Goal: Task Accomplishment & Management: Manage account settings

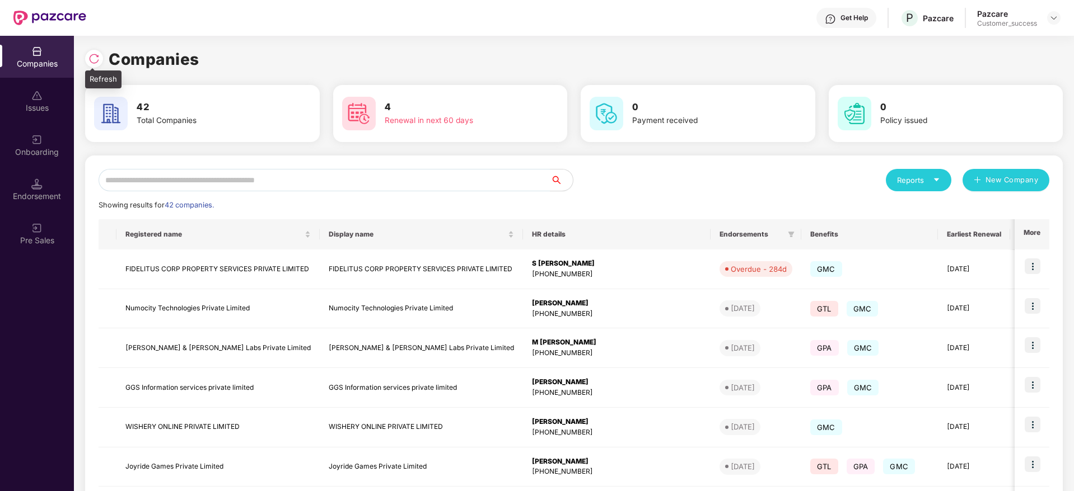
click at [94, 62] on img at bounding box center [93, 58] width 11 height 11
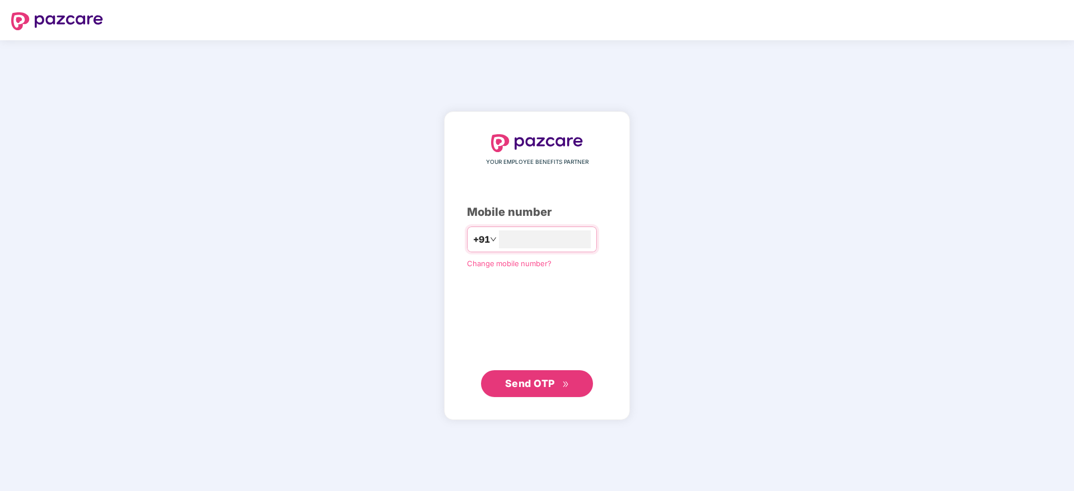
type input "**********"
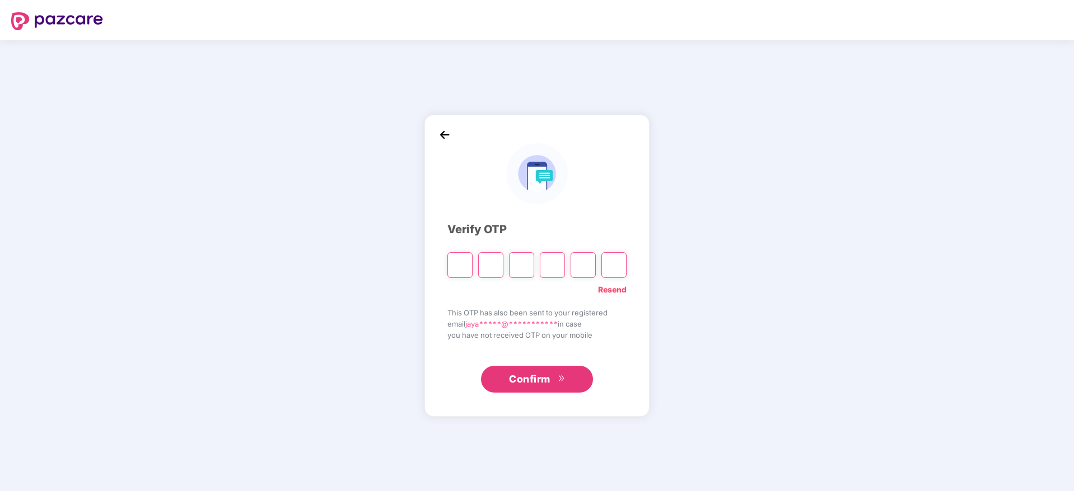
paste input "*"
type input "*"
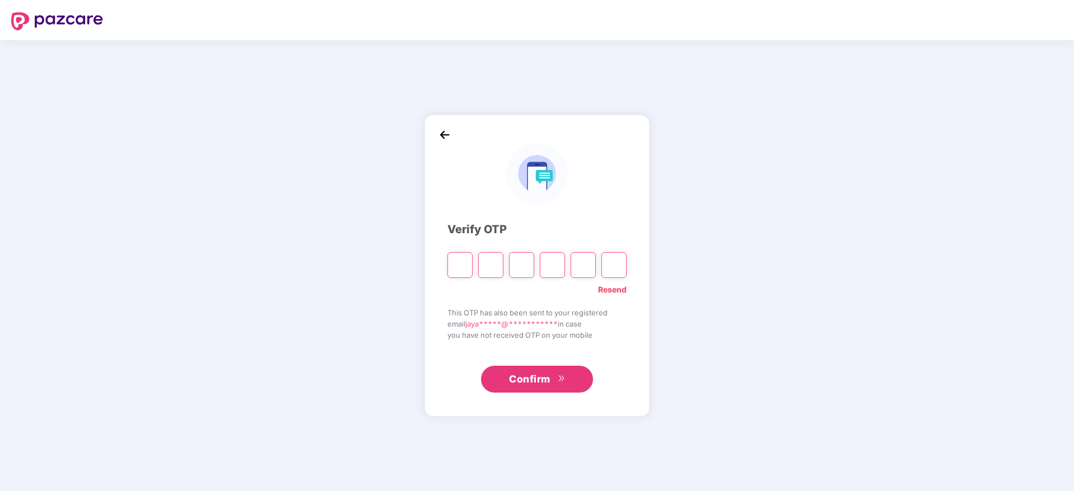
type input "*"
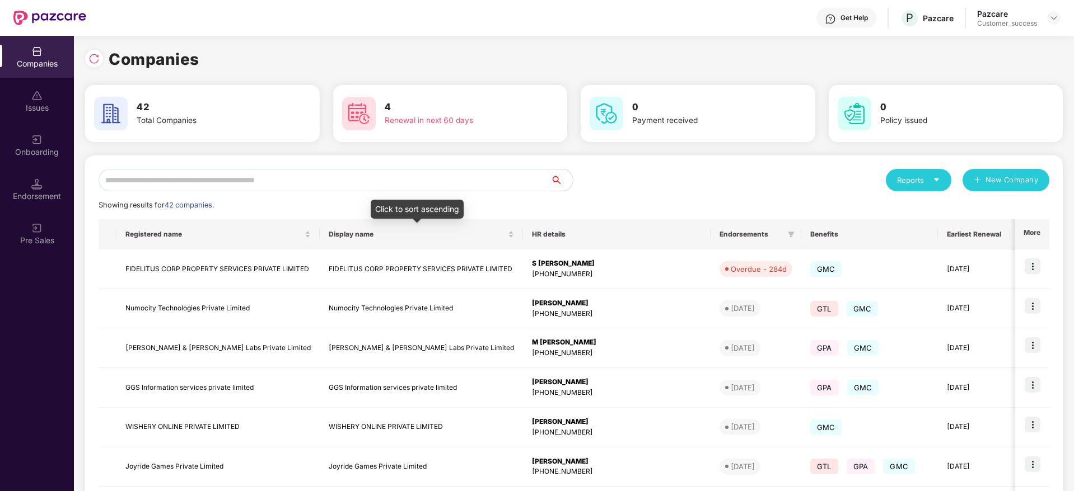
click at [433, 179] on input "text" at bounding box center [325, 180] width 452 height 22
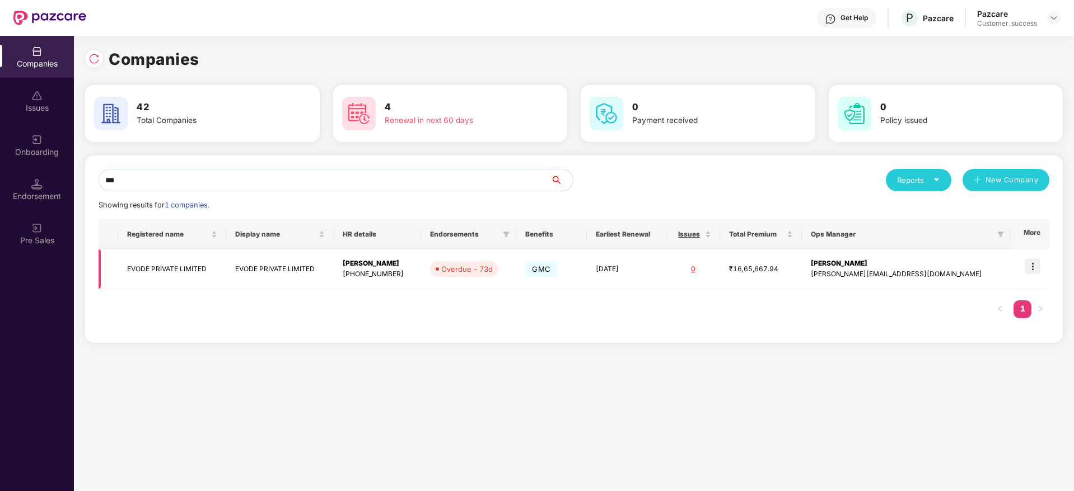
type input "***"
click at [1033, 269] on img at bounding box center [1032, 267] width 16 height 16
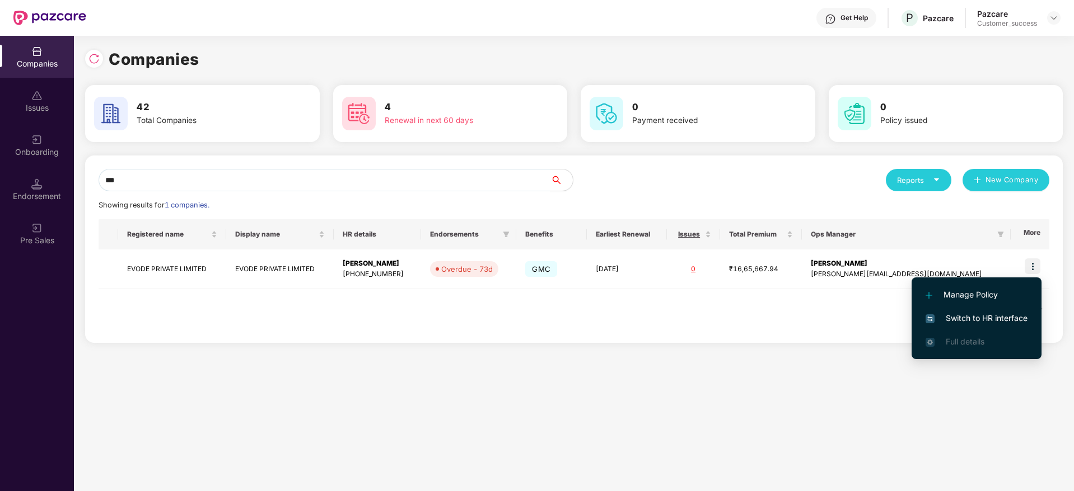
click at [993, 324] on span "Switch to HR interface" at bounding box center [976, 318] width 102 height 12
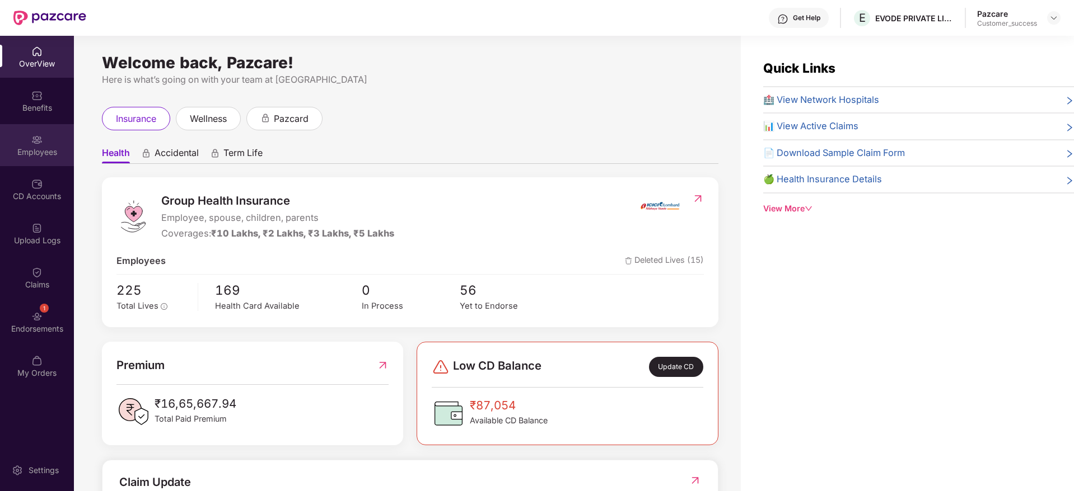
click at [48, 145] on div "Employees" at bounding box center [37, 145] width 74 height 42
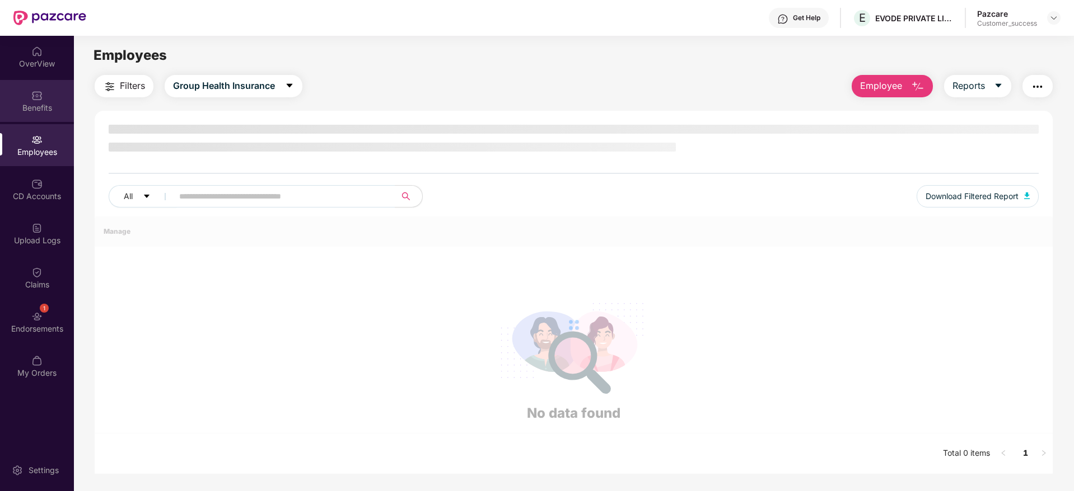
click at [38, 108] on div "Benefits" at bounding box center [37, 107] width 74 height 11
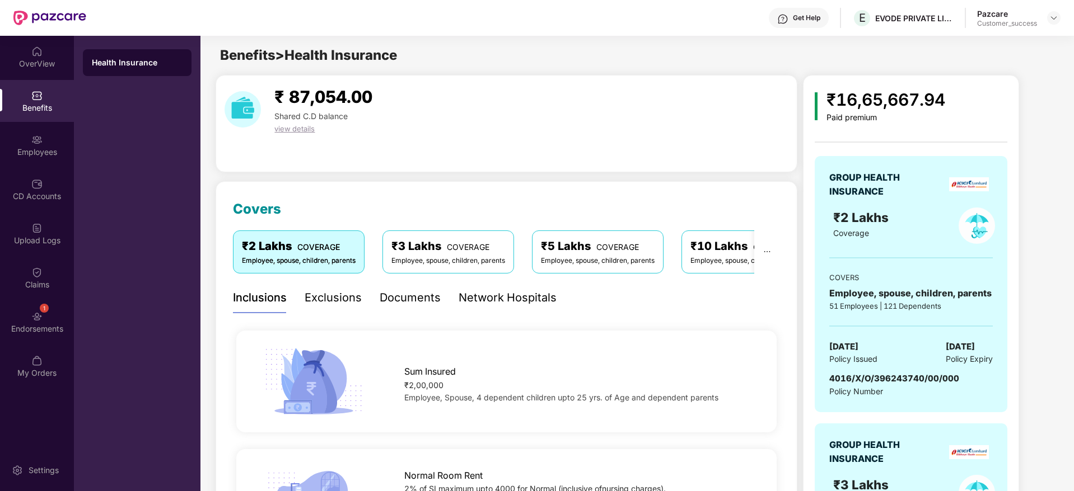
click at [509, 302] on div "Network Hospitals" at bounding box center [507, 297] width 98 height 17
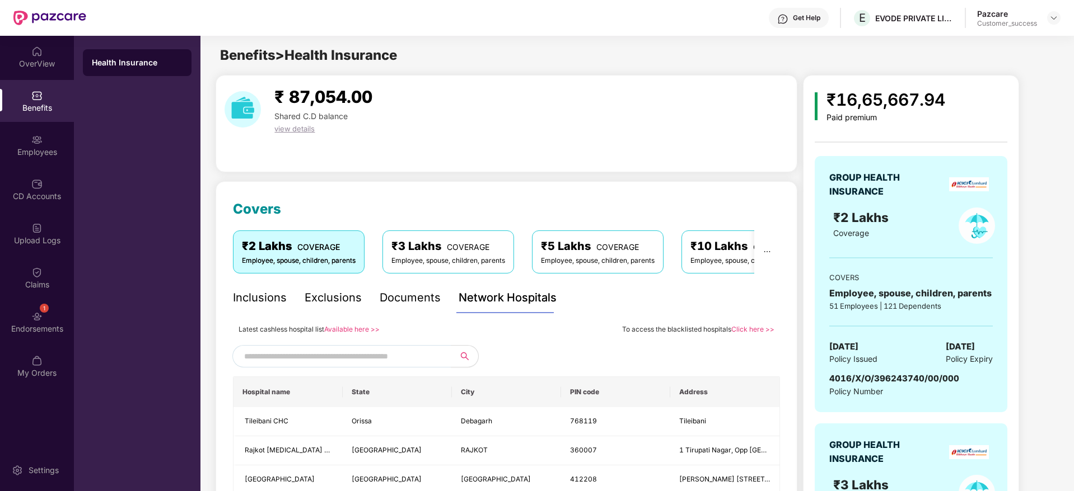
click at [358, 329] on link "Available here >>" at bounding box center [351, 329] width 55 height 8
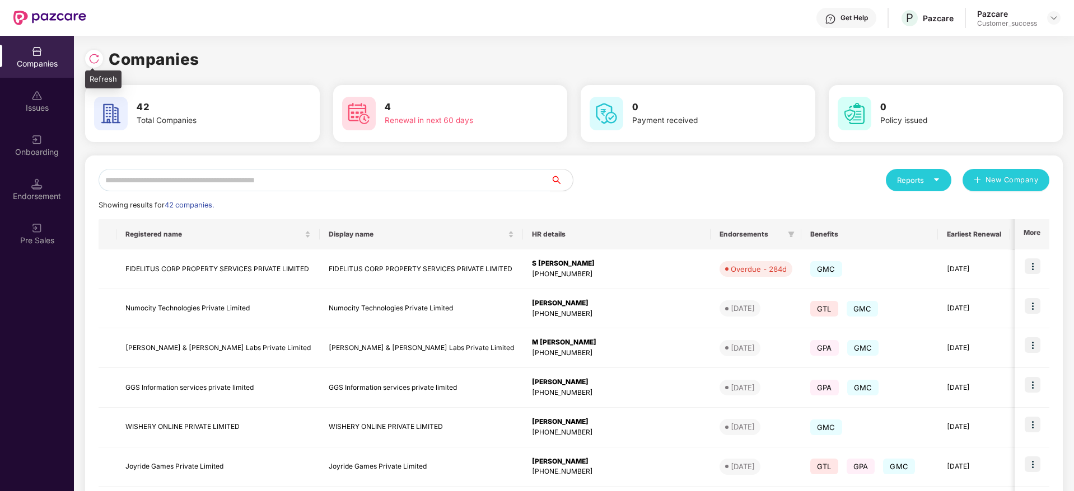
click at [94, 56] on img at bounding box center [93, 58] width 11 height 11
click at [338, 175] on input "text" at bounding box center [325, 180] width 452 height 22
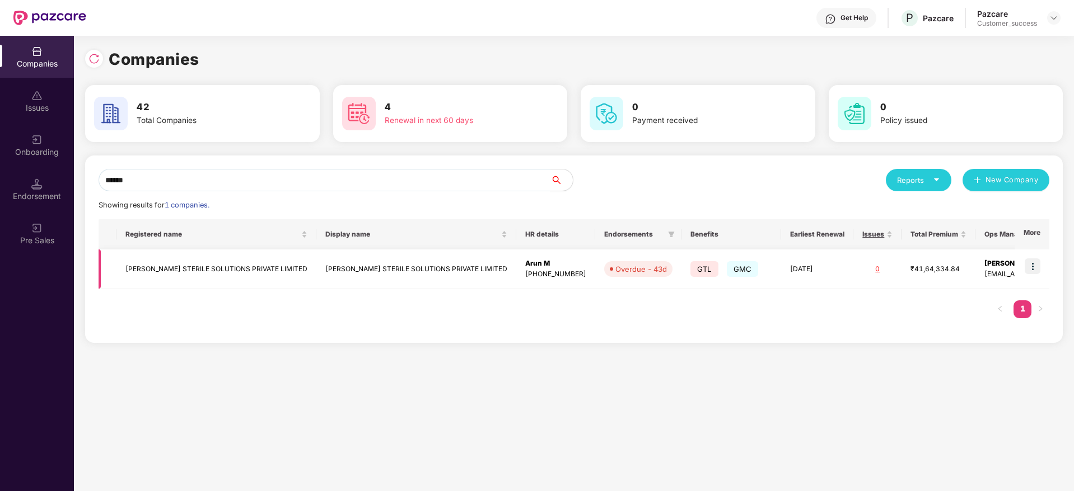
type input "******"
click at [1030, 267] on img at bounding box center [1032, 267] width 16 height 16
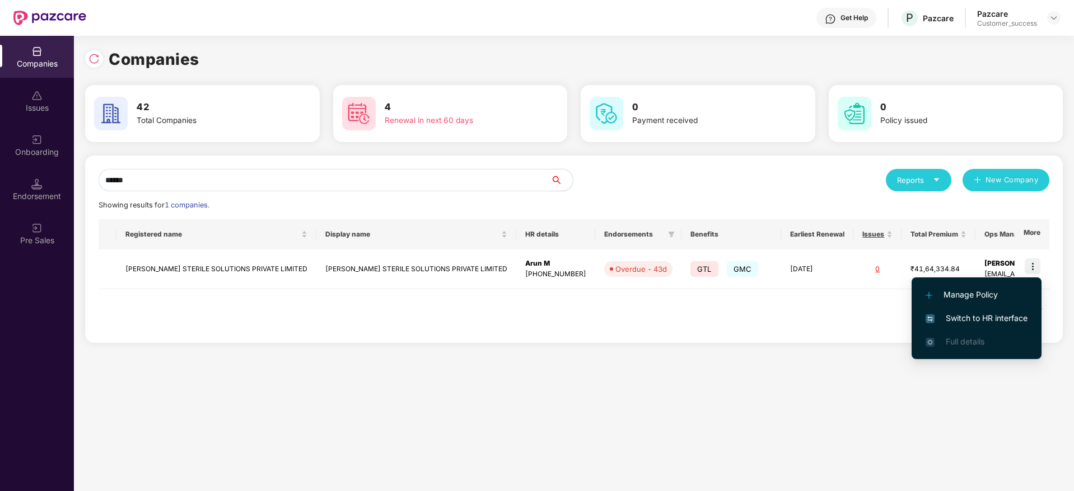
click at [1009, 320] on span "Switch to HR interface" at bounding box center [976, 318] width 102 height 12
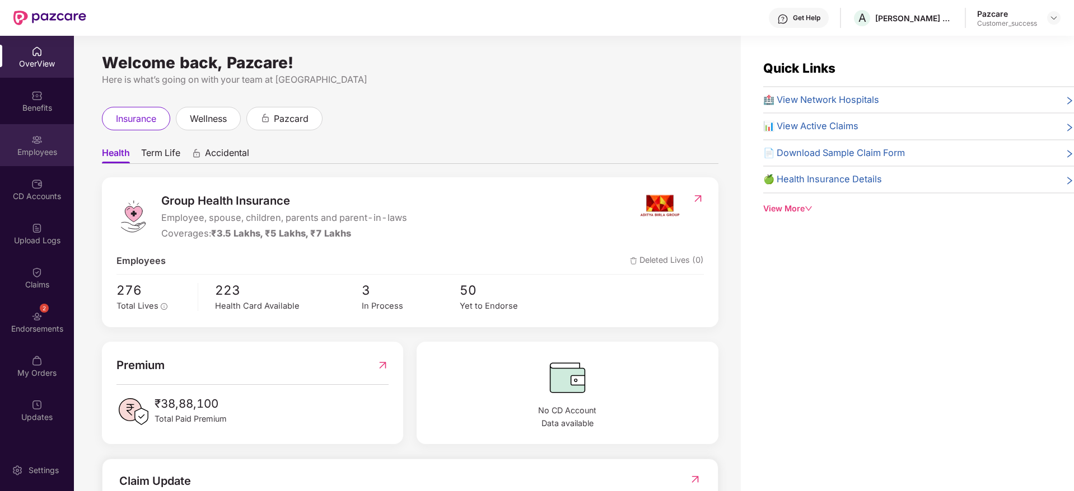
click at [49, 148] on div "Employees" at bounding box center [37, 152] width 74 height 11
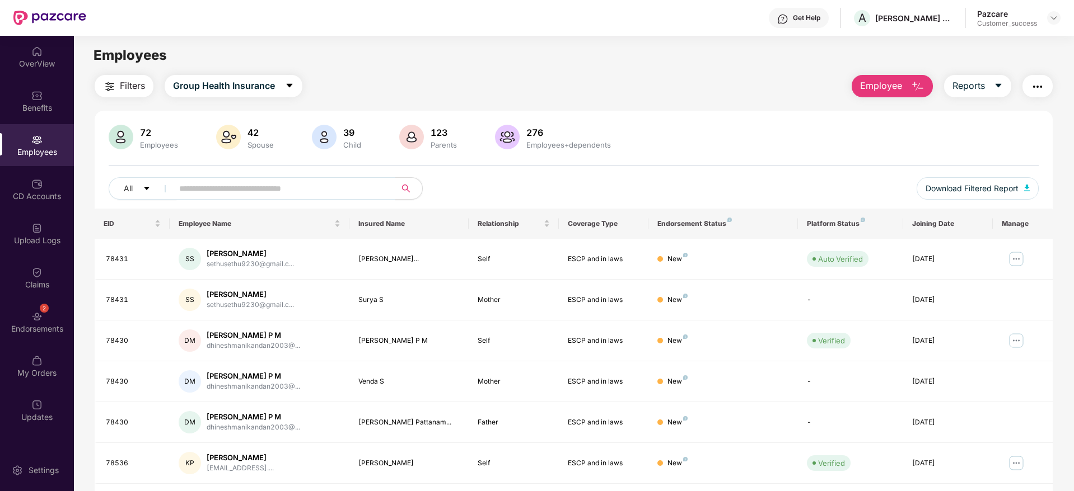
click at [286, 191] on input "text" at bounding box center [279, 188] width 201 height 17
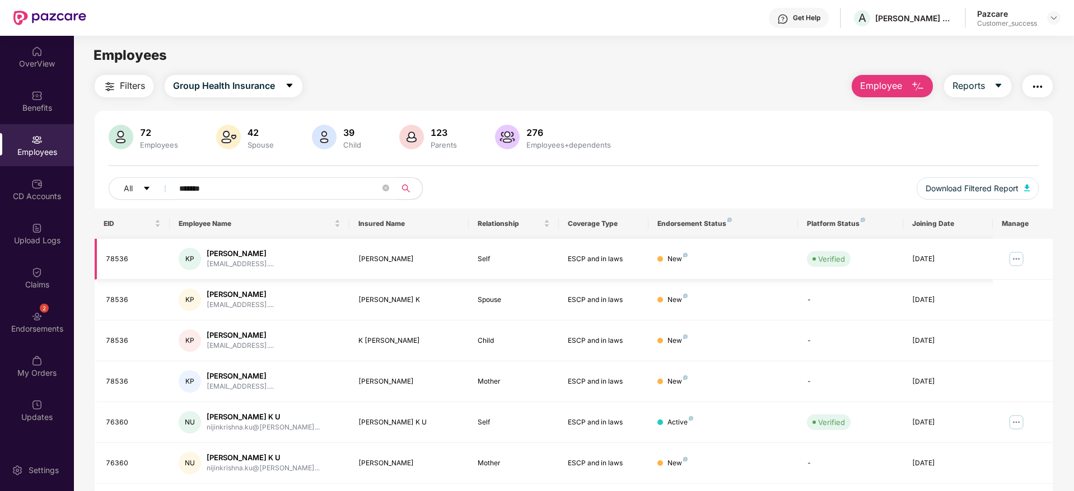
type input "*******"
drag, startPoint x: 262, startPoint y: 251, endPoint x: 208, endPoint y: 251, distance: 54.3
click at [208, 251] on div "Krishna Prabhu" at bounding box center [240, 254] width 67 height 11
copy div "Krishna Prabhu"
click at [1013, 252] on img at bounding box center [1016, 259] width 18 height 18
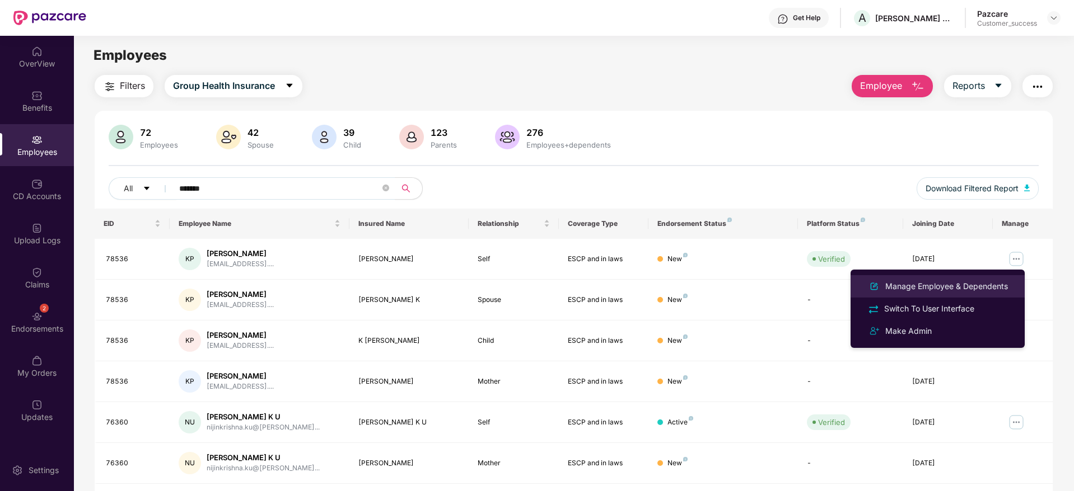
click at [983, 284] on div "Manage Employee & Dependents" at bounding box center [946, 286] width 127 height 12
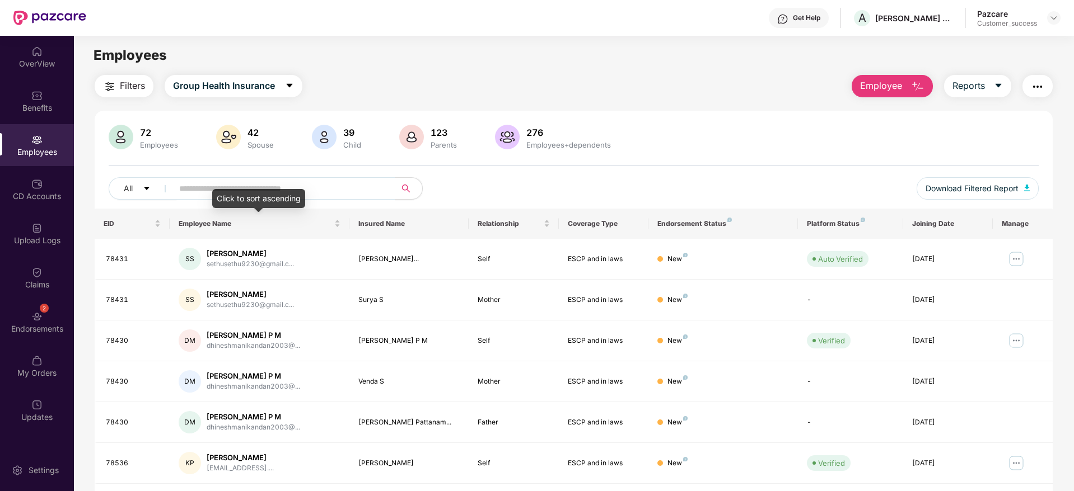
click at [283, 193] on div "Click to sort ascending" at bounding box center [258, 198] width 93 height 19
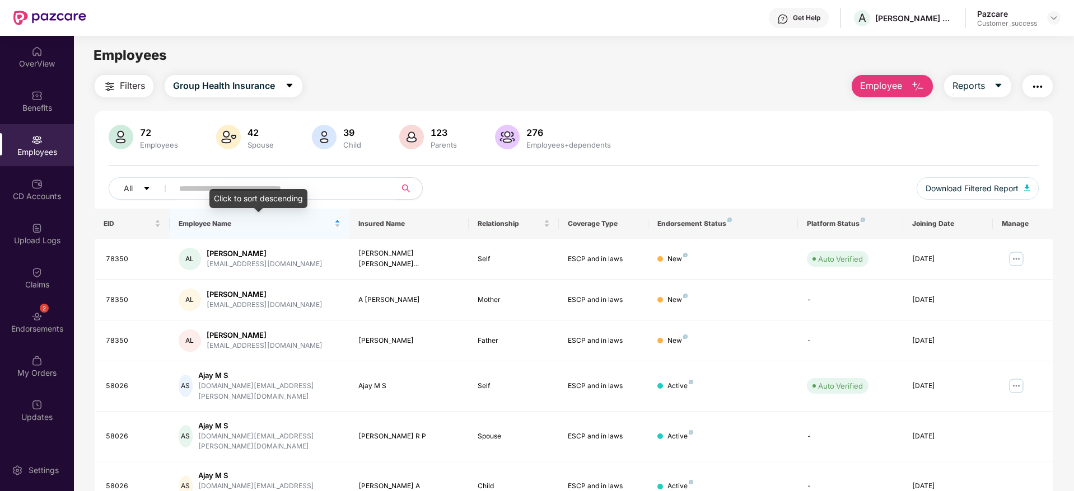
click at [284, 194] on div "Click to sort descending" at bounding box center [258, 198] width 98 height 19
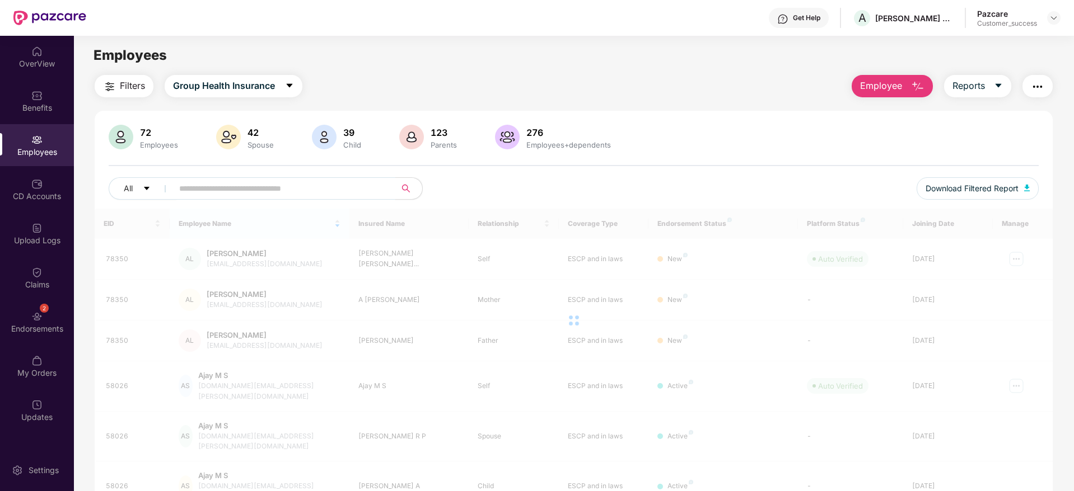
click at [320, 188] on input "text" at bounding box center [279, 188] width 201 height 17
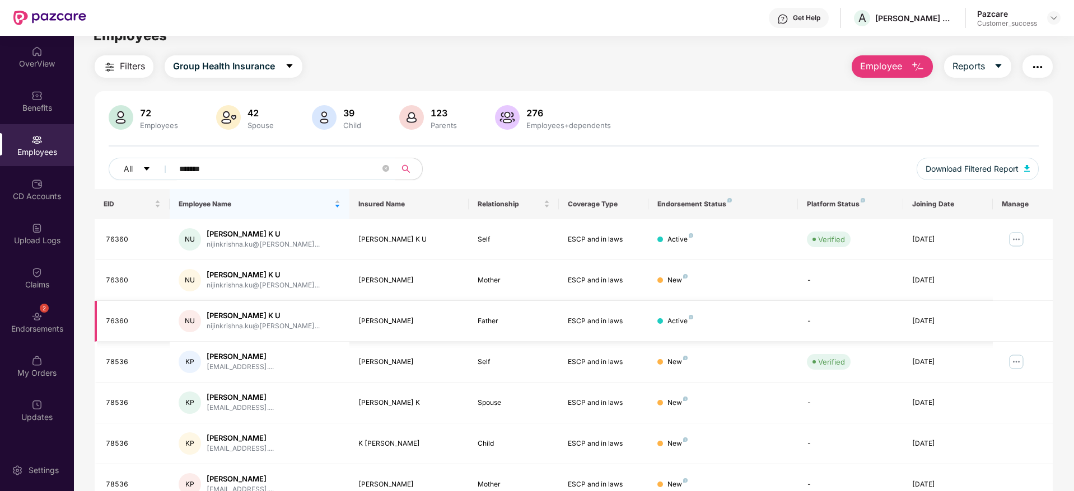
scroll to position [18, 0]
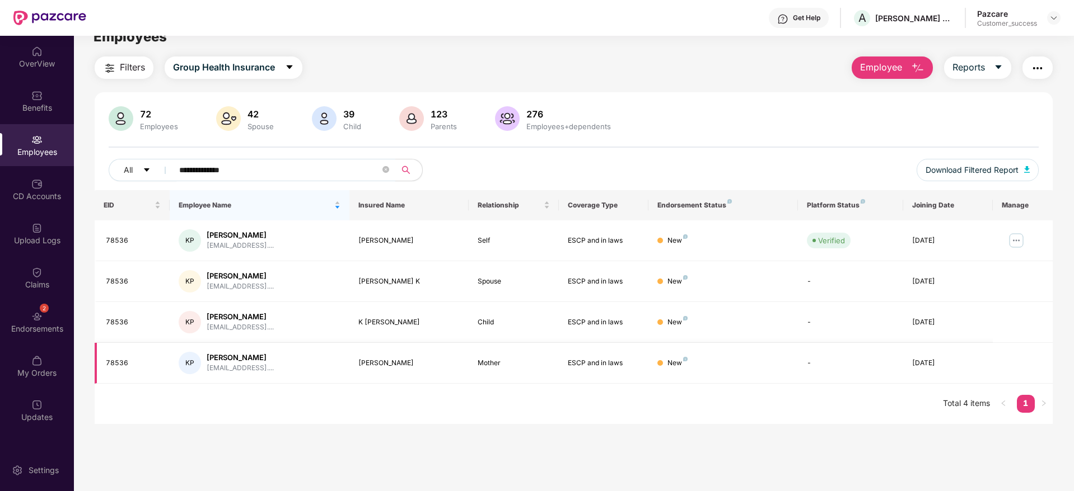
type input "**********"
drag, startPoint x: 420, startPoint y: 363, endPoint x: 359, endPoint y: 364, distance: 61.0
click at [359, 364] on div "Nagalakshmi Muthu" at bounding box center [409, 363] width 102 height 11
copy div "Nagalakshmi Muthu"
click at [1009, 233] on img at bounding box center [1016, 241] width 18 height 18
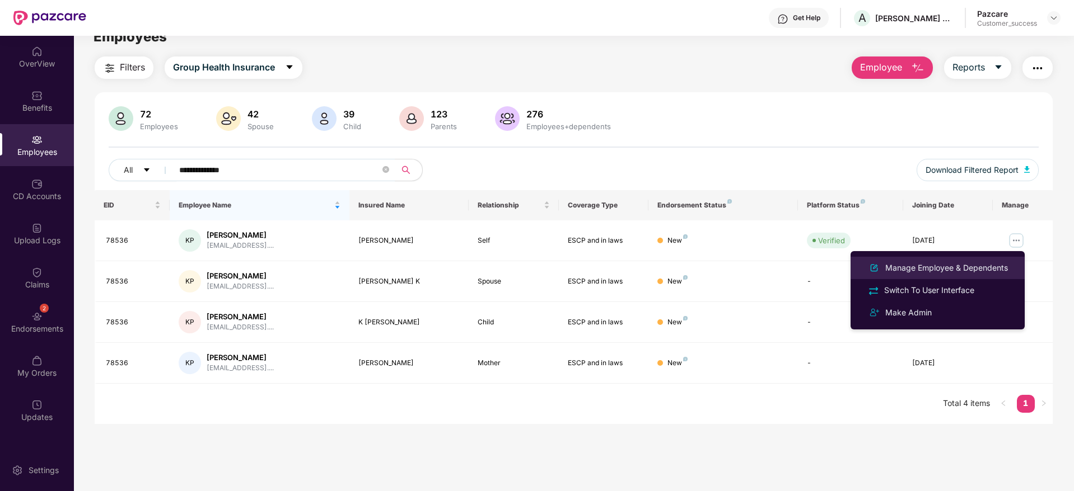
click at [974, 262] on div "Manage Employee & Dependents" at bounding box center [946, 268] width 127 height 12
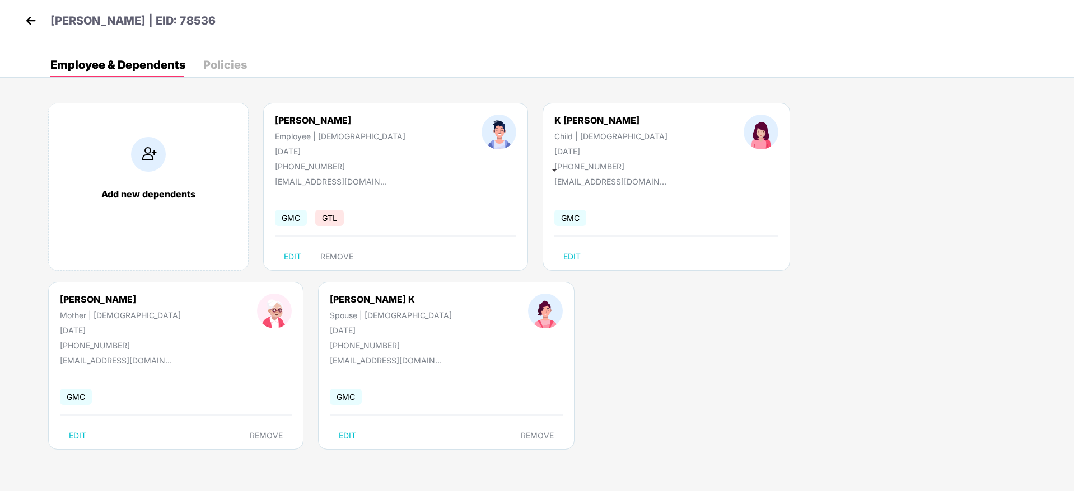
drag, startPoint x: 813, startPoint y: 120, endPoint x: 723, endPoint y: 123, distance: 89.6
click at [219, 294] on div "Nagalakshmi Muthu Mother | Female 27 Feb 1972 +919715865867" at bounding box center [120, 322] width 197 height 57
copy div "Nagalakshmi Muthu"
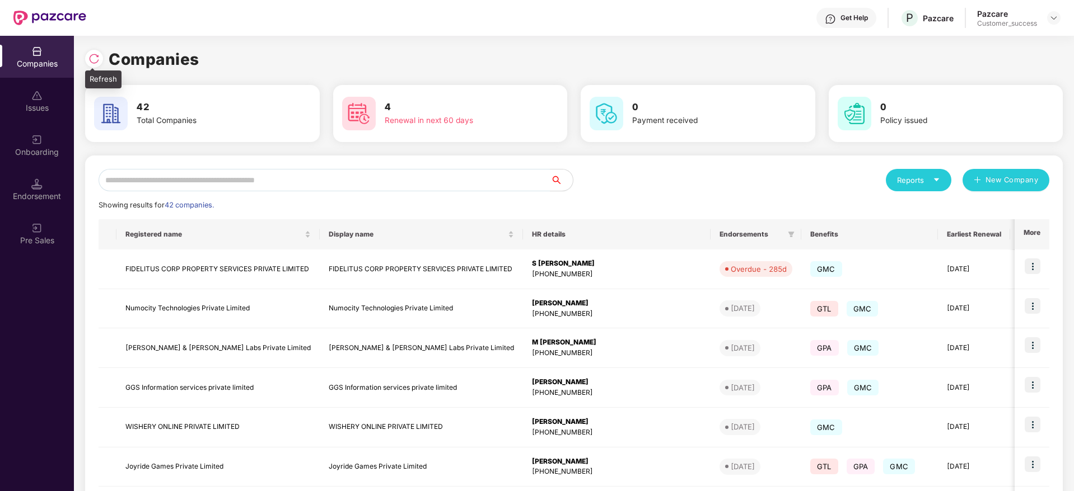
click at [91, 55] on img at bounding box center [93, 58] width 11 height 11
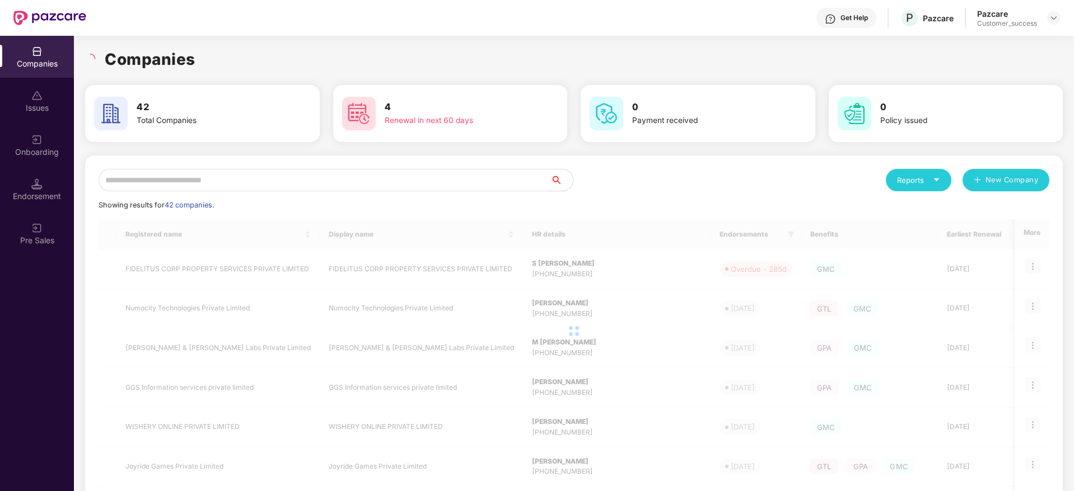
click at [203, 57] on div "Companies" at bounding box center [573, 59] width 977 height 25
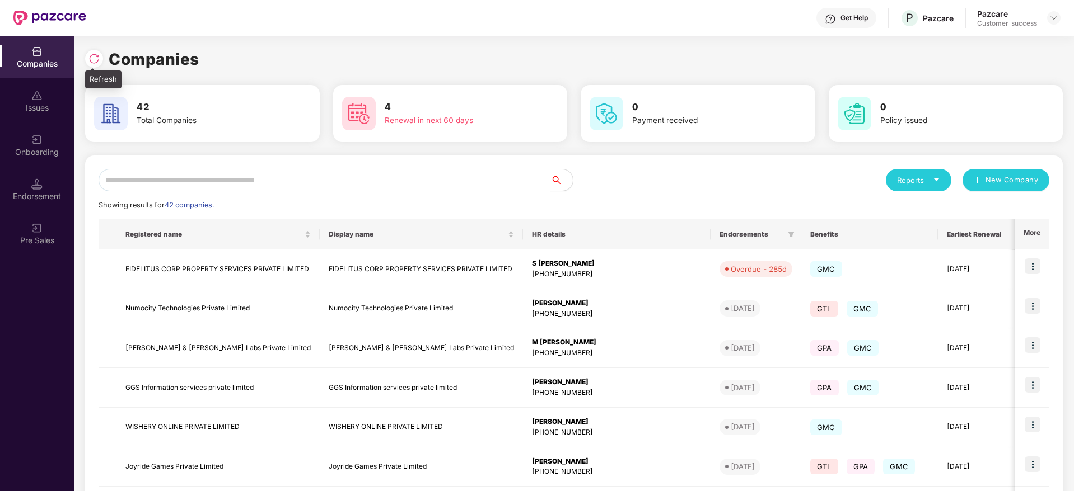
click at [93, 55] on img at bounding box center [93, 58] width 11 height 11
click at [289, 177] on input "text" at bounding box center [325, 180] width 452 height 22
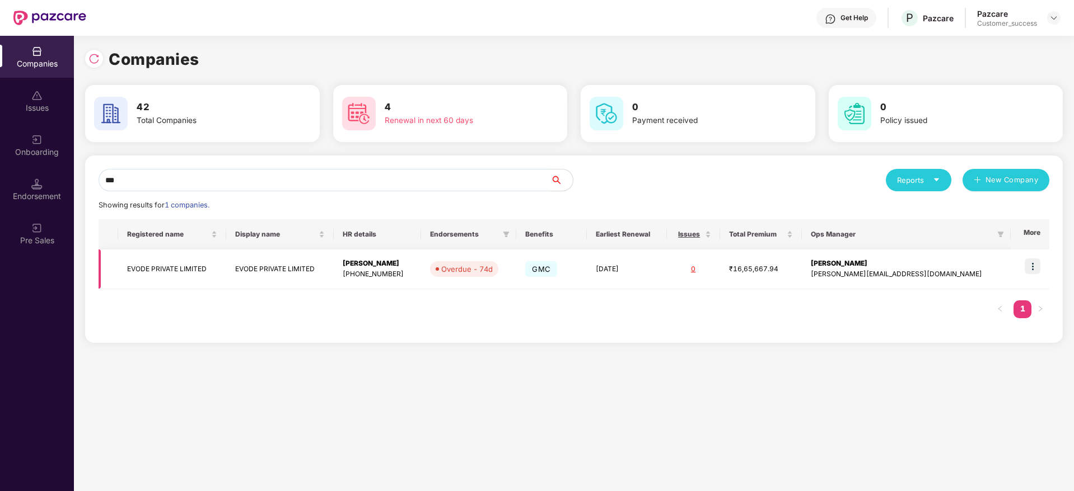
type input "***"
click at [1033, 261] on img at bounding box center [1032, 267] width 16 height 16
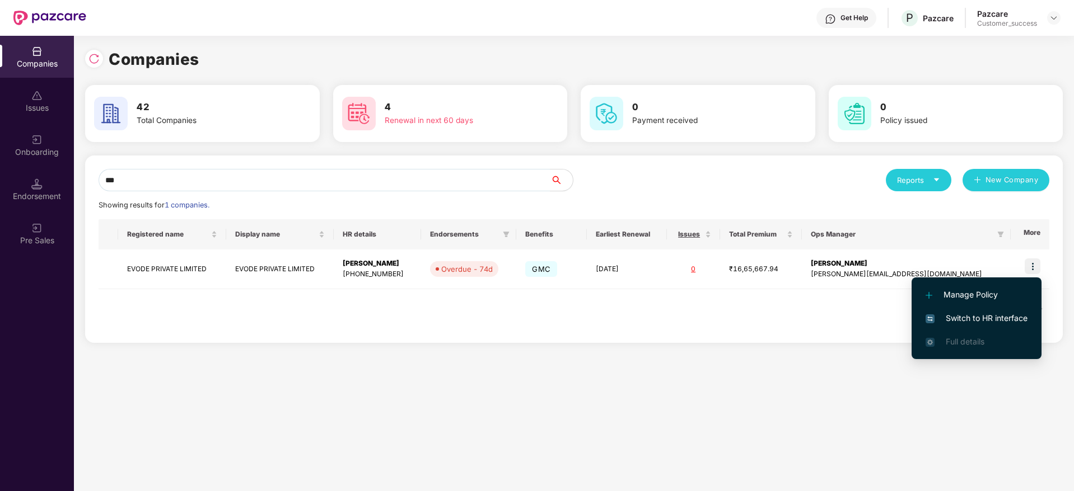
click at [982, 326] on li "Switch to HR interface" at bounding box center [976, 319] width 130 height 24
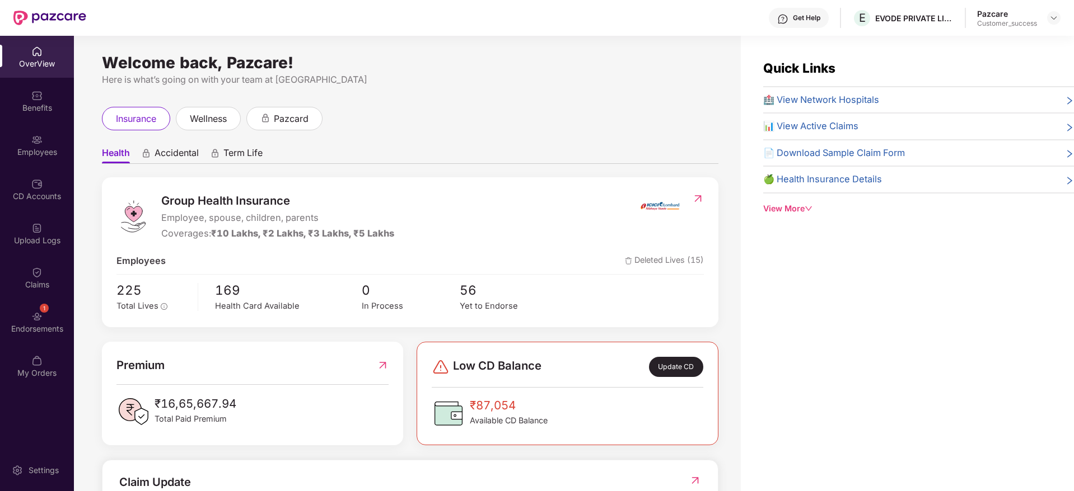
click at [801, 20] on div "Get Help" at bounding box center [806, 17] width 27 height 9
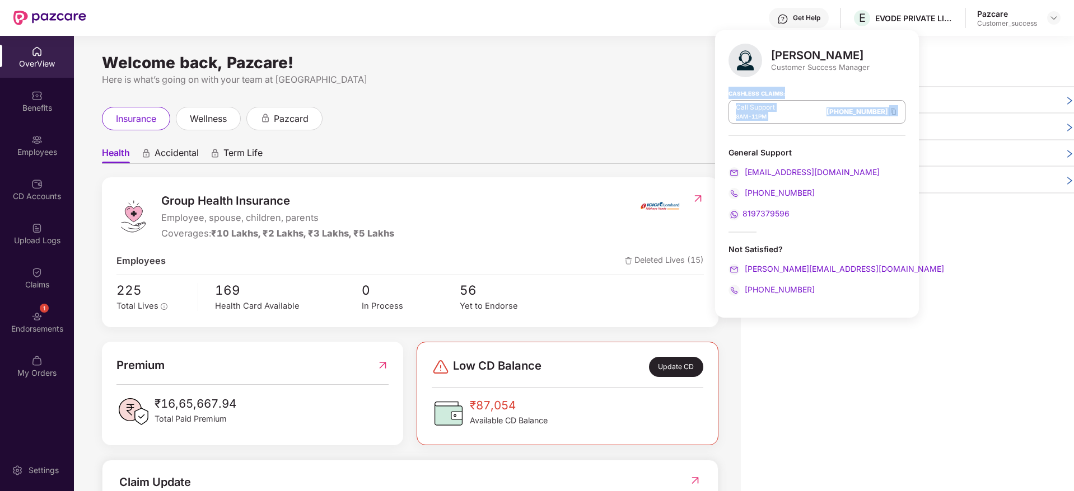
drag, startPoint x: 728, startPoint y: 96, endPoint x: 866, endPoint y: 113, distance: 139.3
click at [866, 113] on div "Jayaram M Customer Success Manager Cashless Claims: Call Support 8AM - 11PM 080…" at bounding box center [817, 174] width 204 height 288
drag, startPoint x: 852, startPoint y: 170, endPoint x: 731, endPoint y: 184, distance: 122.2
click at [731, 184] on div "General Support support@pazcare.com 080-3783-4753 8197379596" at bounding box center [816, 183] width 177 height 73
drag, startPoint x: 818, startPoint y: 198, endPoint x: 737, endPoint y: 199, distance: 80.6
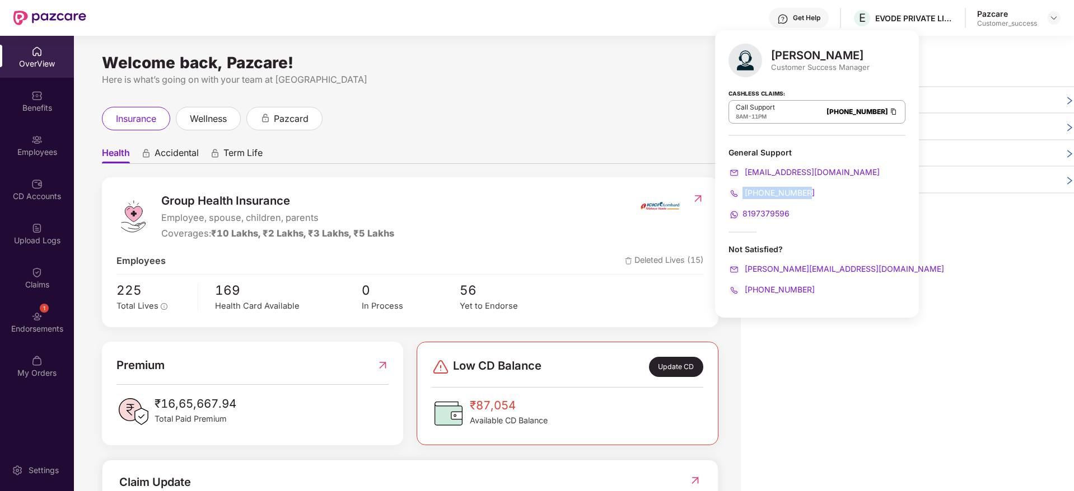
click at [737, 199] on div "080-3783-4753" at bounding box center [816, 193] width 177 height 12
drag, startPoint x: 803, startPoint y: 213, endPoint x: 733, endPoint y: 218, distance: 69.6
click at [733, 218] on div "8197379596" at bounding box center [816, 214] width 177 height 12
click at [812, 232] on div "Jayaram M Customer Success Manager Cashless Claims: Call Support 8AM - 11PM 080…" at bounding box center [817, 174] width 204 height 288
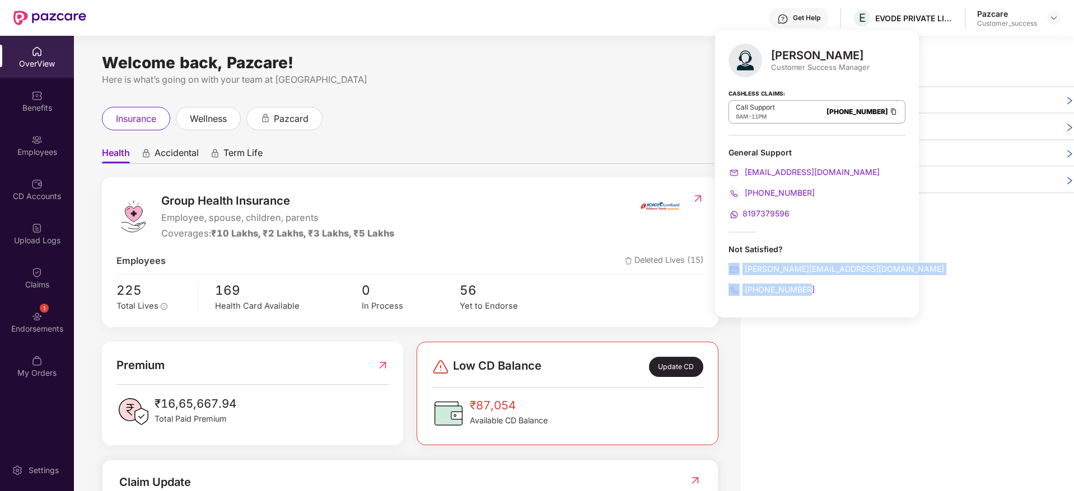
drag, startPoint x: 820, startPoint y: 293, endPoint x: 720, endPoint y: 270, distance: 102.4
click at [720, 270] on div "Jayaram M Customer Success Manager Cashless Claims: Call Support 8AM - 11PM 080…" at bounding box center [817, 174] width 204 height 288
click at [826, 229] on div "Jayaram M Customer Success Manager Cashless Claims: Call Support 8AM - 11PM 080…" at bounding box center [817, 174] width 204 height 288
click at [651, 115] on div "insurance wellness pazcard" at bounding box center [410, 119] width 616 height 24
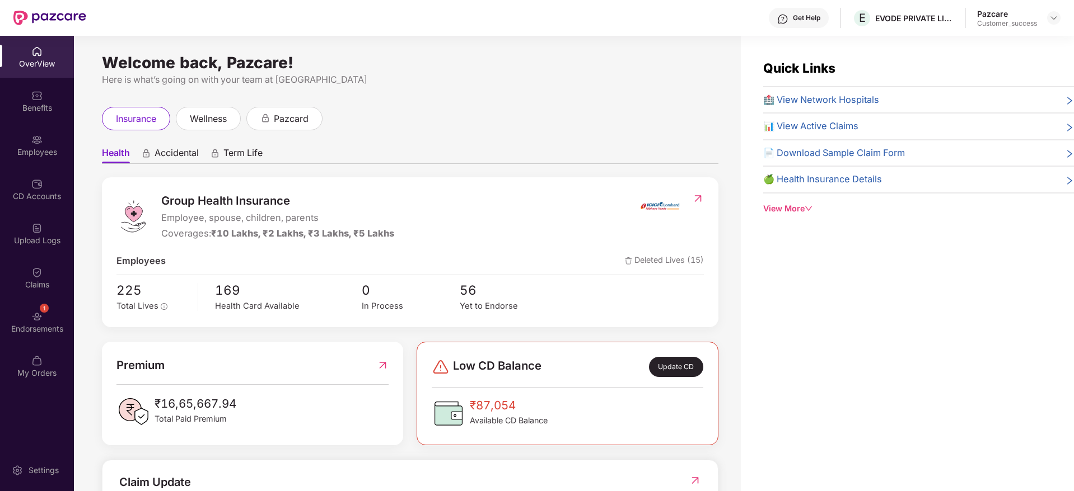
click at [799, 209] on div "View More" at bounding box center [918, 209] width 311 height 12
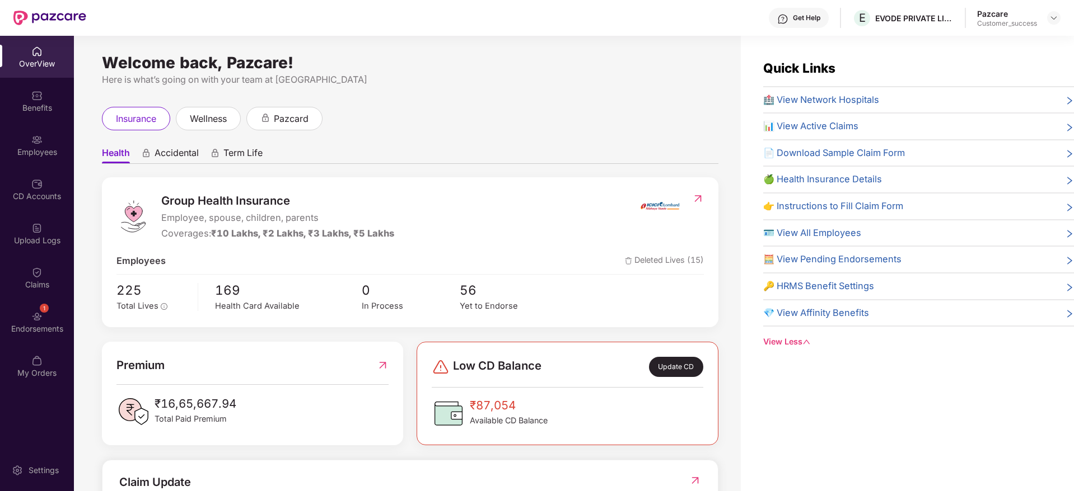
click at [845, 97] on span "🏥 View Network Hospitals" at bounding box center [821, 100] width 116 height 15
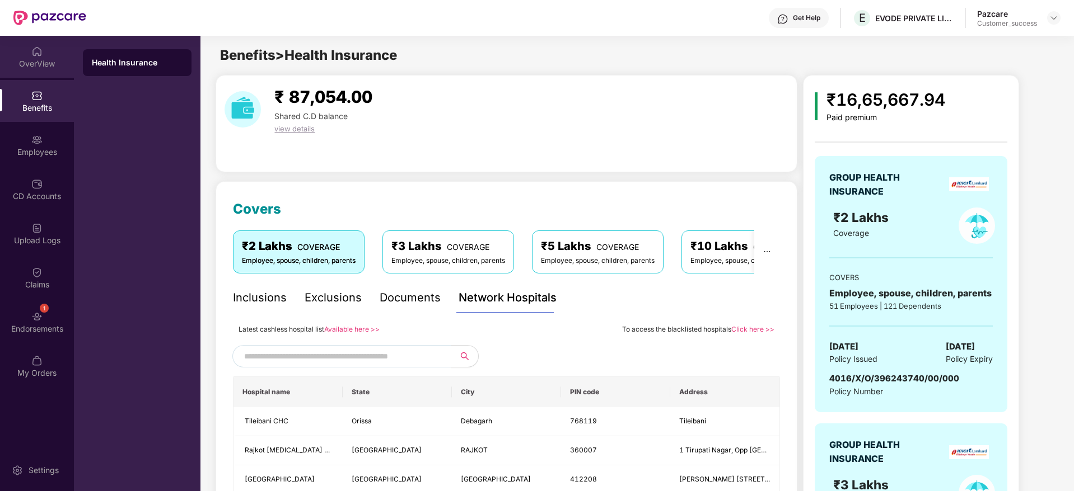
click at [23, 47] on div "OverView" at bounding box center [37, 57] width 74 height 42
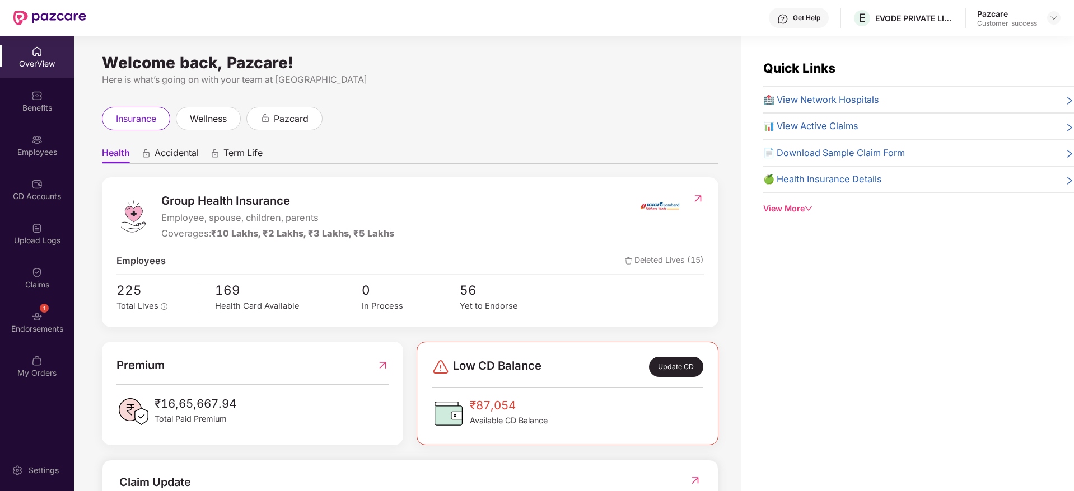
click at [838, 124] on span "📊 View Active Claims" at bounding box center [810, 126] width 95 height 15
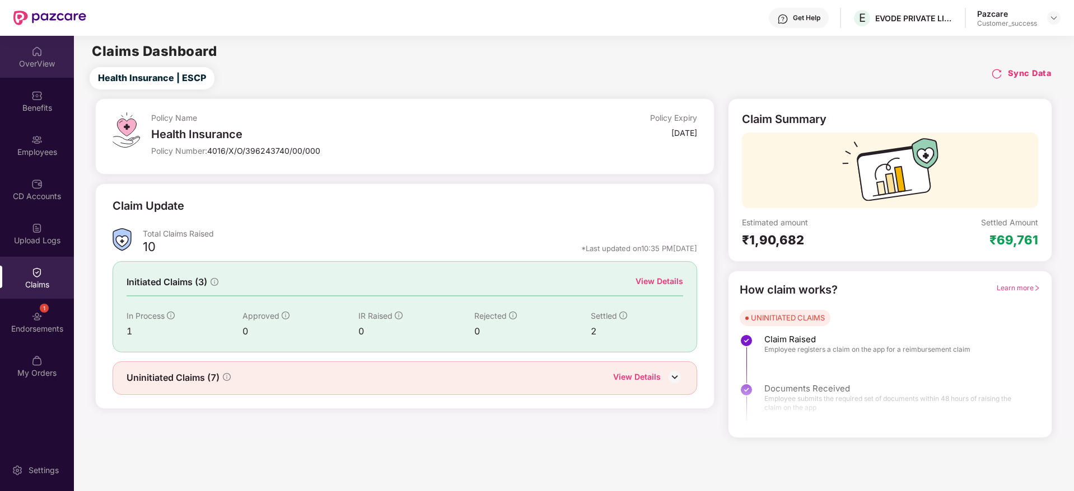
click at [26, 55] on div "OverView" at bounding box center [37, 57] width 74 height 42
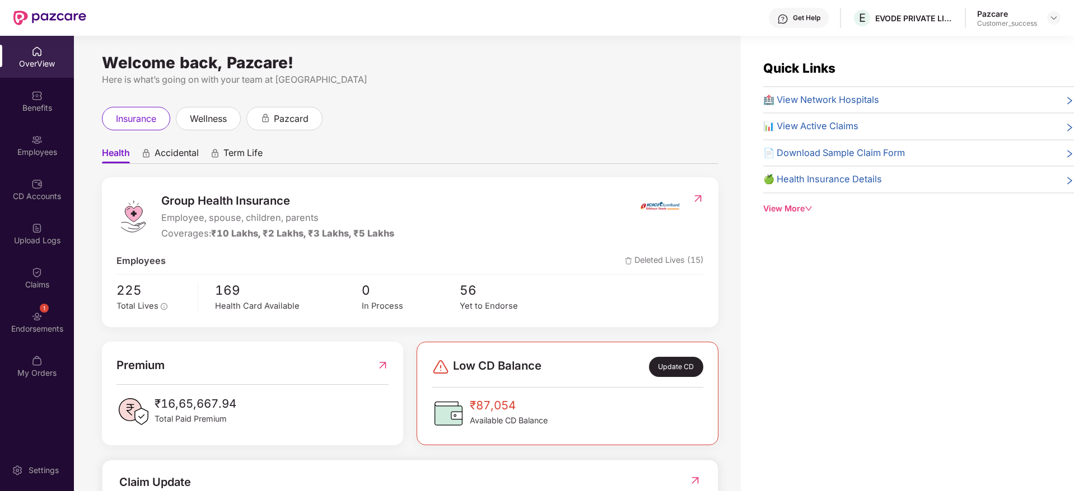
click at [789, 205] on div "View More" at bounding box center [918, 209] width 311 height 12
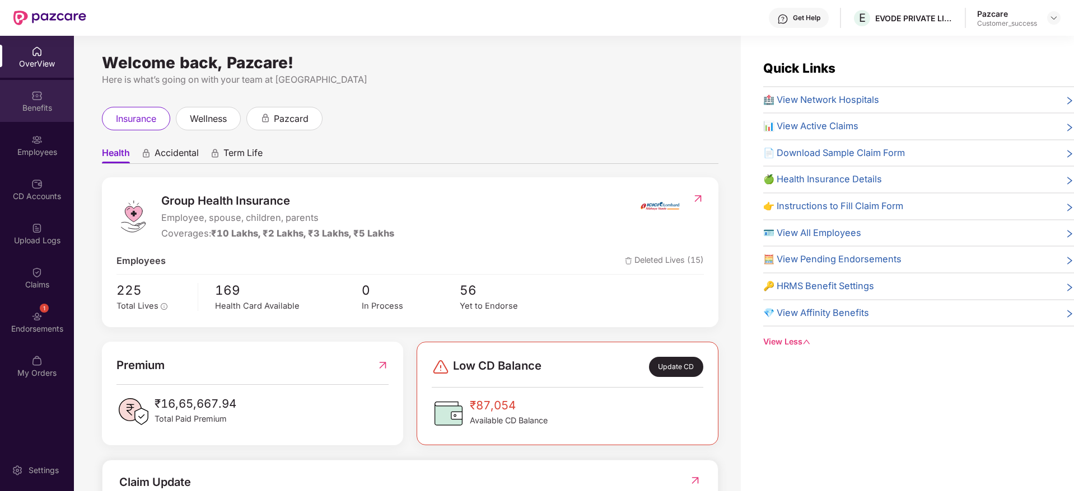
click at [39, 102] on div "Benefits" at bounding box center [37, 107] width 74 height 11
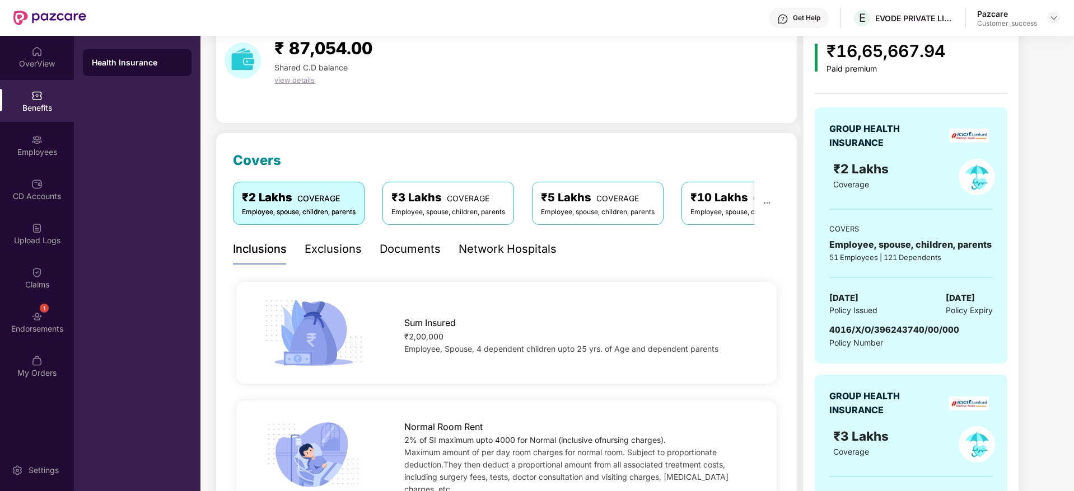
scroll to position [48, 0]
click at [344, 250] on div "Exclusions" at bounding box center [332, 250] width 57 height 17
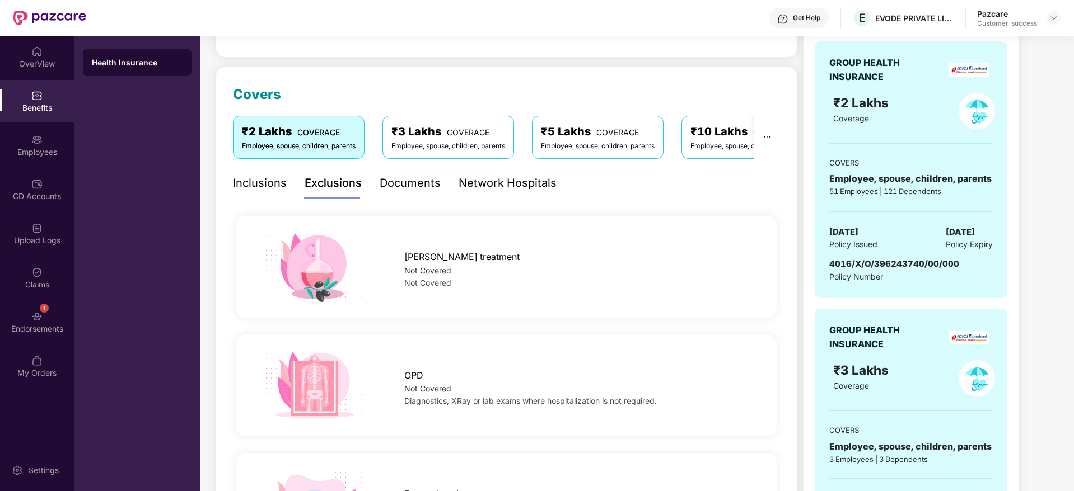
scroll to position [109, 0]
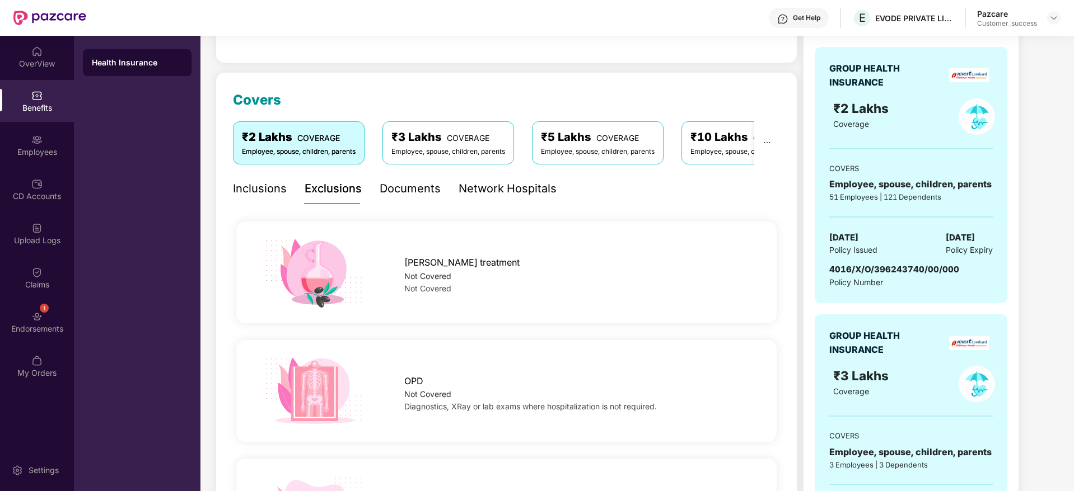
click at [413, 188] on div "Documents" at bounding box center [409, 188] width 61 height 17
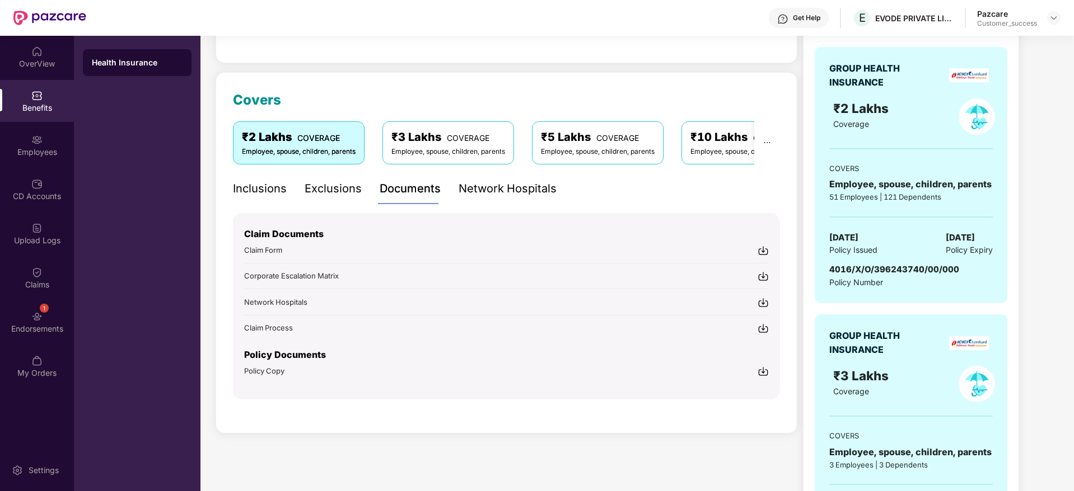
click at [357, 426] on div "Covers ₹2 Lakhs COVERAGE Employee, spouse, children, parents ₹3 Lakhs COVERAGE …" at bounding box center [506, 253] width 582 height 362
click at [502, 187] on div "Network Hospitals" at bounding box center [507, 188] width 98 height 17
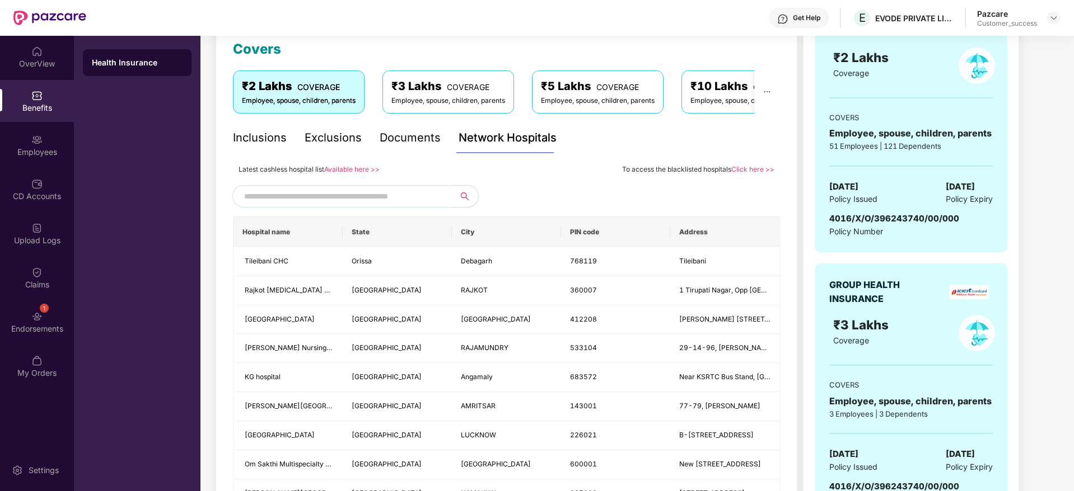
scroll to position [161, 0]
click at [399, 191] on input "text" at bounding box center [339, 195] width 191 height 17
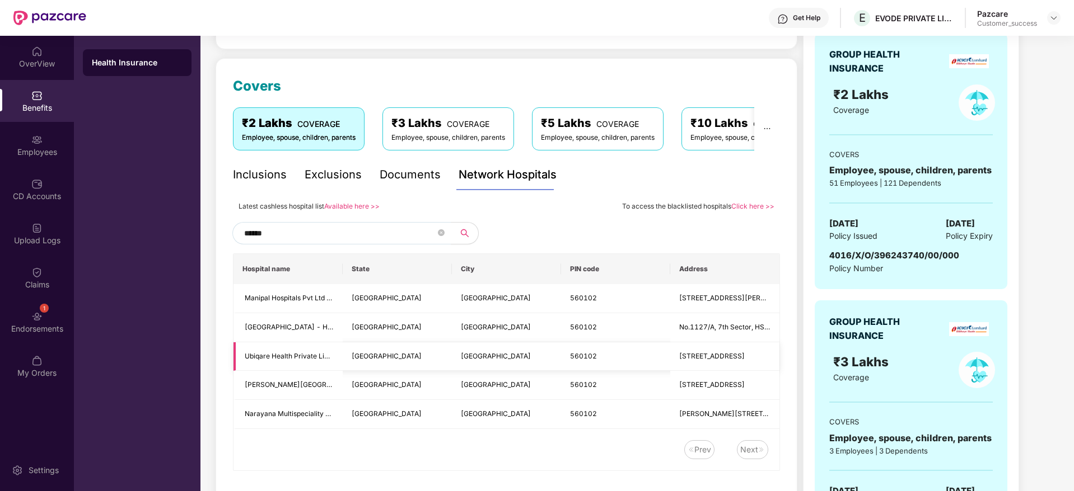
scroll to position [69, 0]
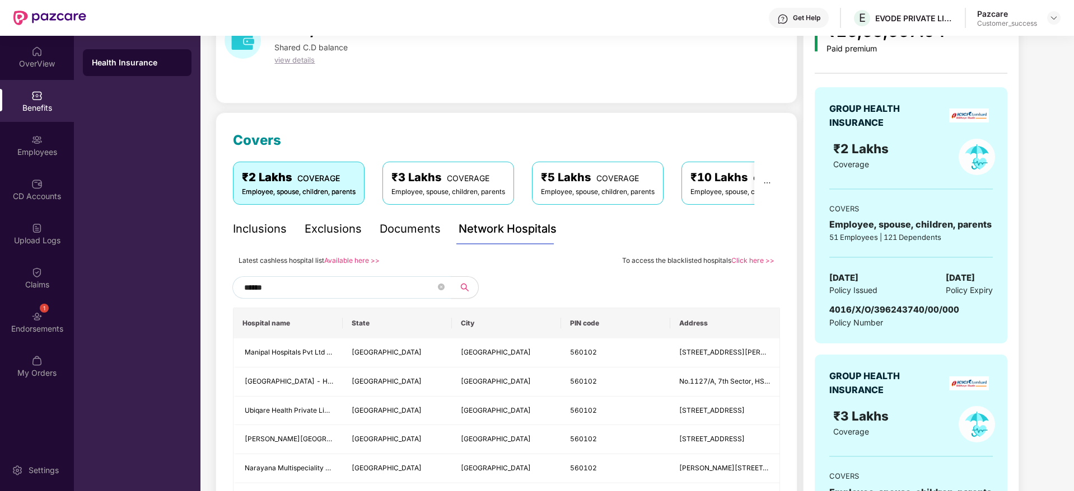
type input "******"
click at [355, 259] on link "Available here >>" at bounding box center [351, 260] width 55 height 8
click at [31, 149] on div "Employees" at bounding box center [37, 152] width 74 height 11
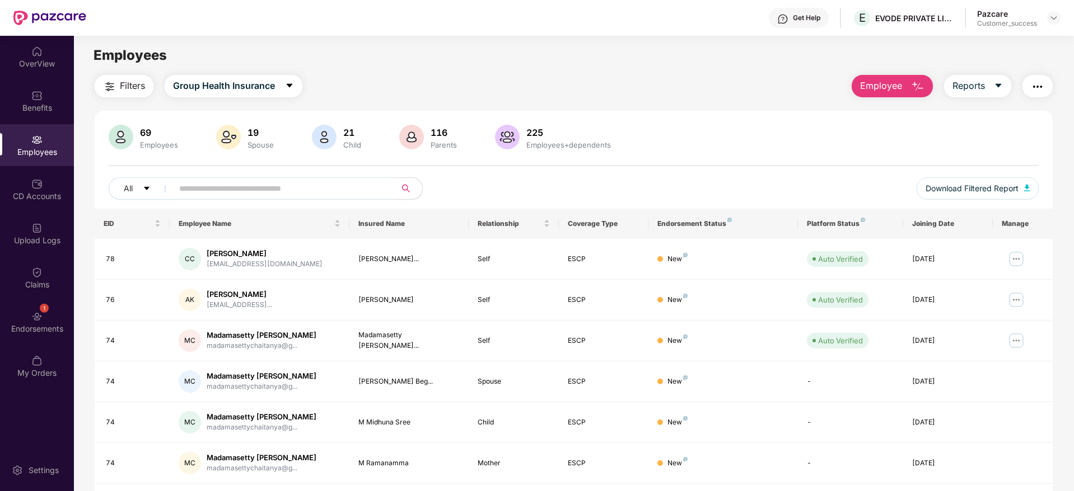
click at [312, 185] on input "text" at bounding box center [279, 188] width 201 height 17
click at [981, 190] on span "Download Filtered Report" at bounding box center [971, 188] width 93 height 12
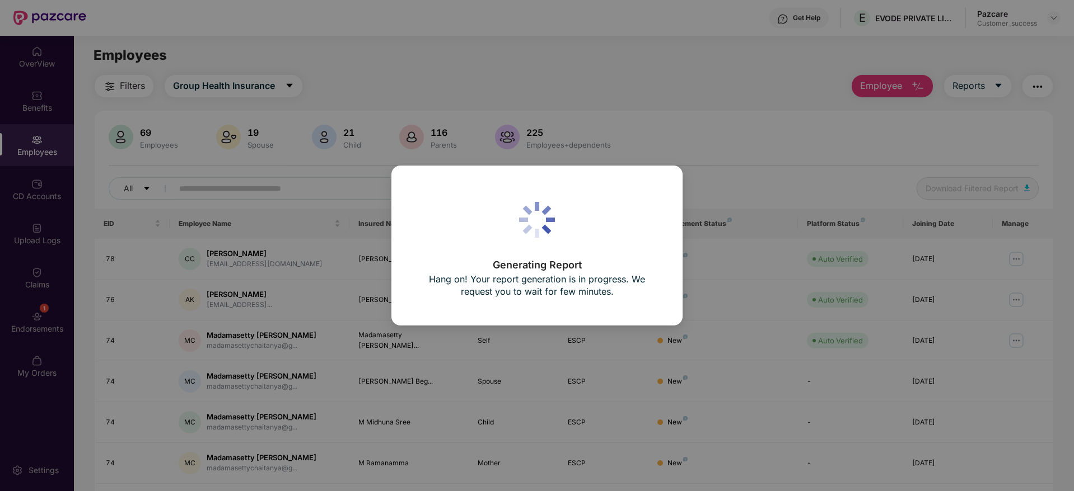
click at [550, 231] on icon at bounding box center [546, 229] width 10 height 10
click at [634, 106] on div "Generating Report Hang on! Your report generation is in progress. We request yo…" at bounding box center [537, 245] width 1074 height 491
click at [377, 21] on div "Generating Report Hang on! Your report generation is in progress. We request yo…" at bounding box center [537, 245] width 1074 height 491
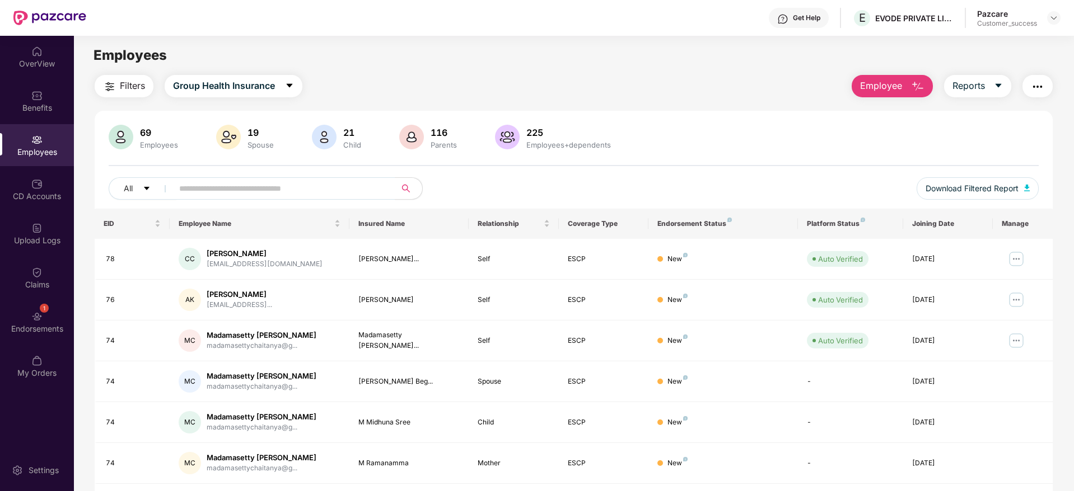
click at [852, 137] on div "69 Employees 19 Spouse 21 Child 116 Parents 225 Employees+dependents" at bounding box center [574, 138] width 930 height 27
click at [35, 104] on div "Benefits" at bounding box center [37, 107] width 74 height 11
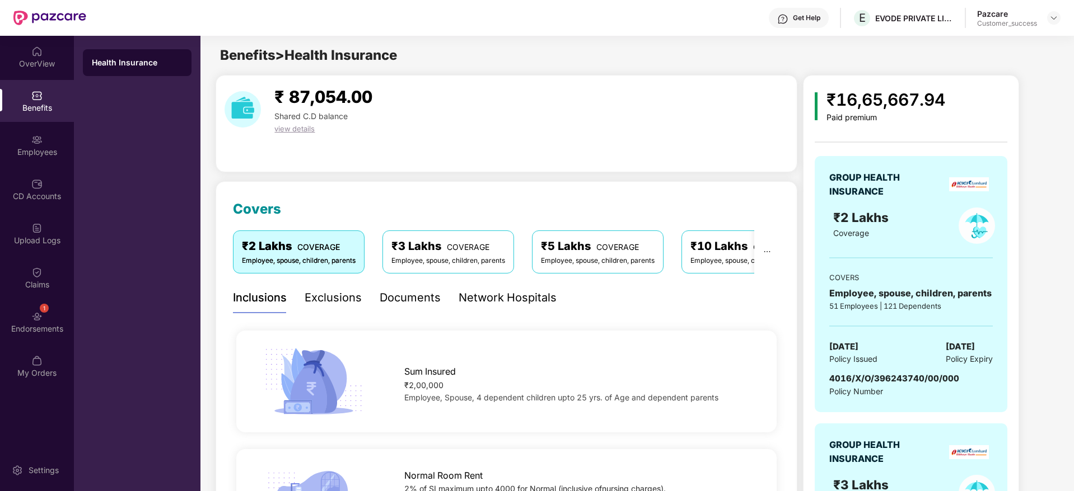
click at [504, 302] on div "Network Hospitals" at bounding box center [507, 297] width 98 height 17
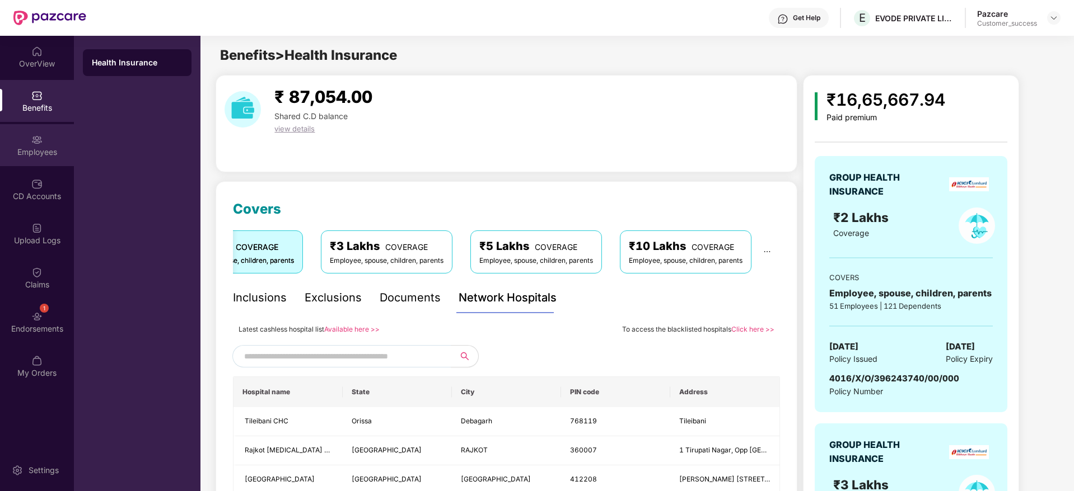
click at [32, 145] on img at bounding box center [36, 139] width 11 height 11
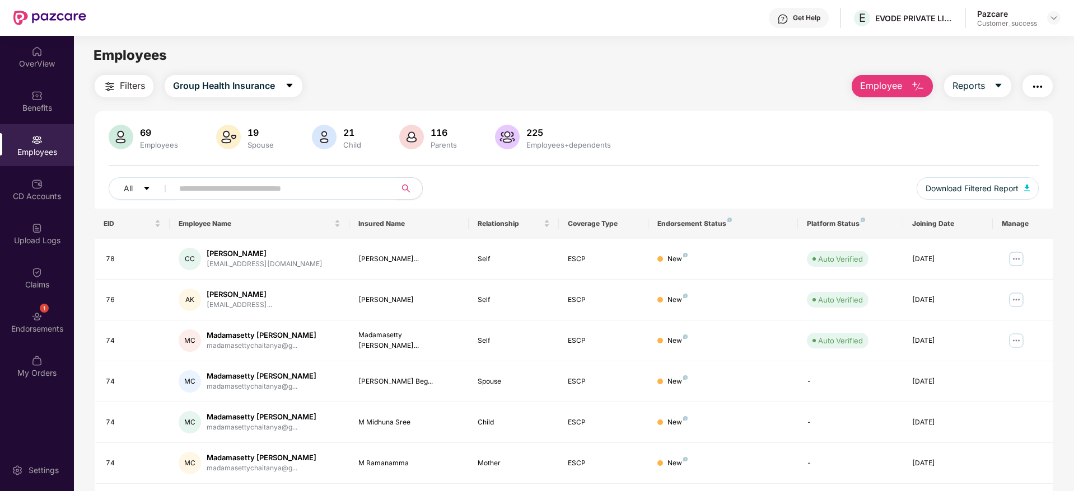
click at [896, 89] on span "Employee" at bounding box center [881, 86] width 42 height 14
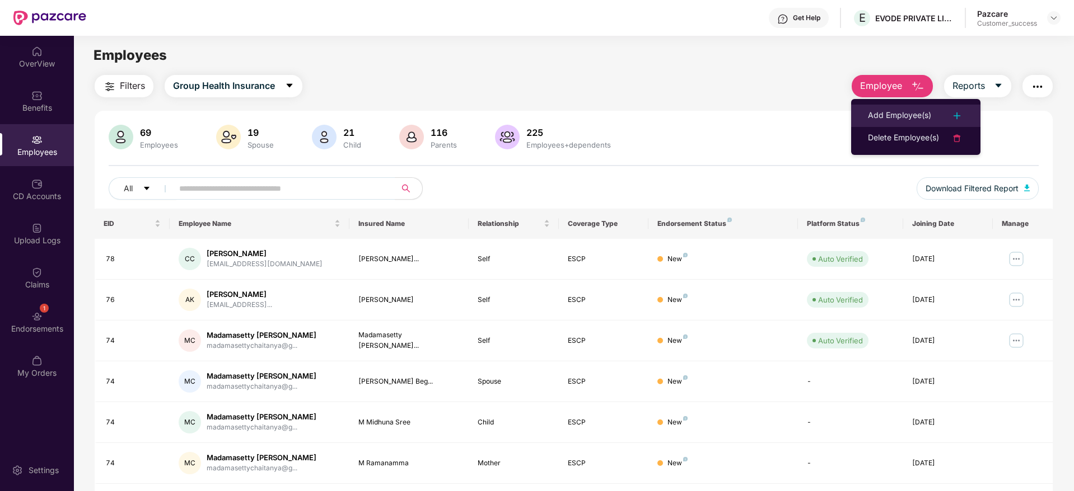
click at [912, 120] on div "Add Employee(s)" at bounding box center [899, 115] width 63 height 13
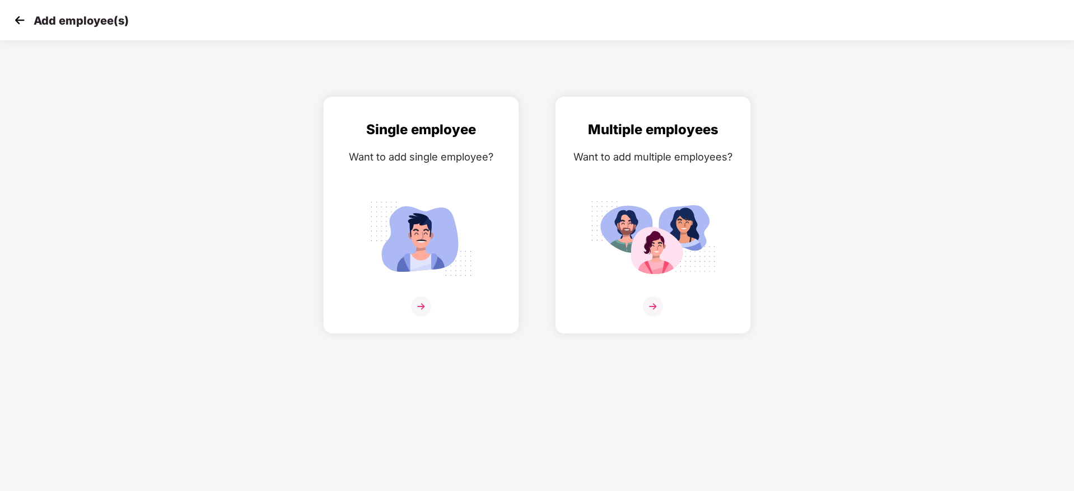
click at [18, 18] on img at bounding box center [19, 20] width 17 height 17
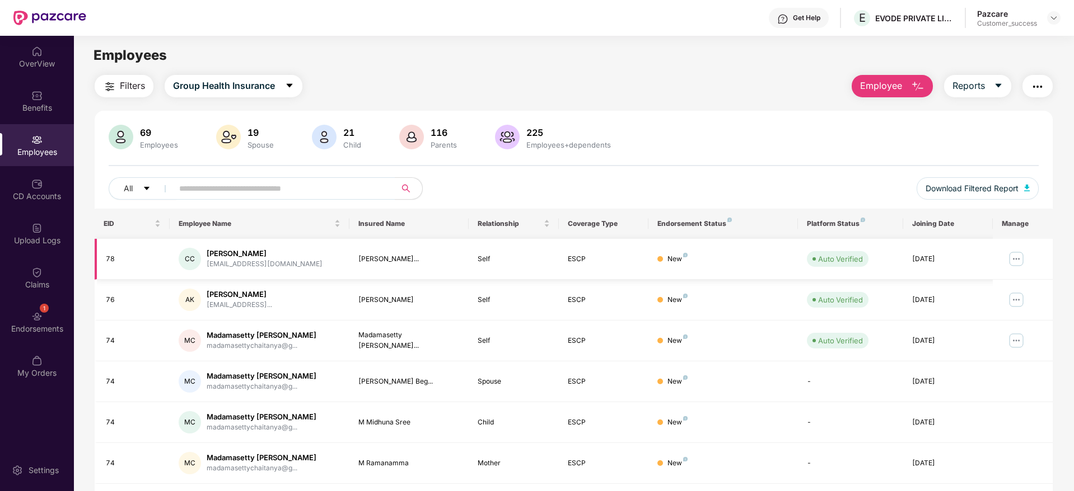
click at [1015, 254] on img at bounding box center [1016, 259] width 18 height 18
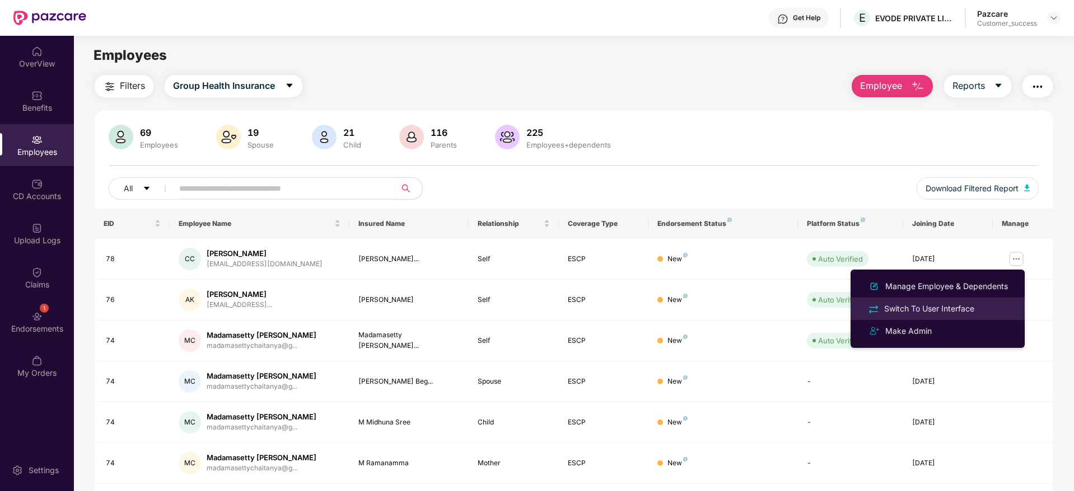
click at [959, 307] on div "Switch To User Interface" at bounding box center [929, 309] width 95 height 12
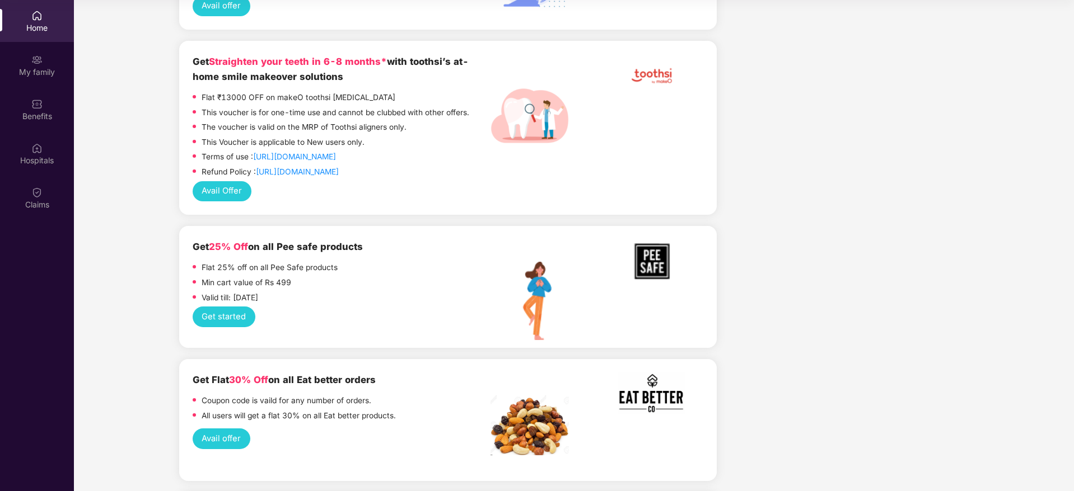
scroll to position [1566, 0]
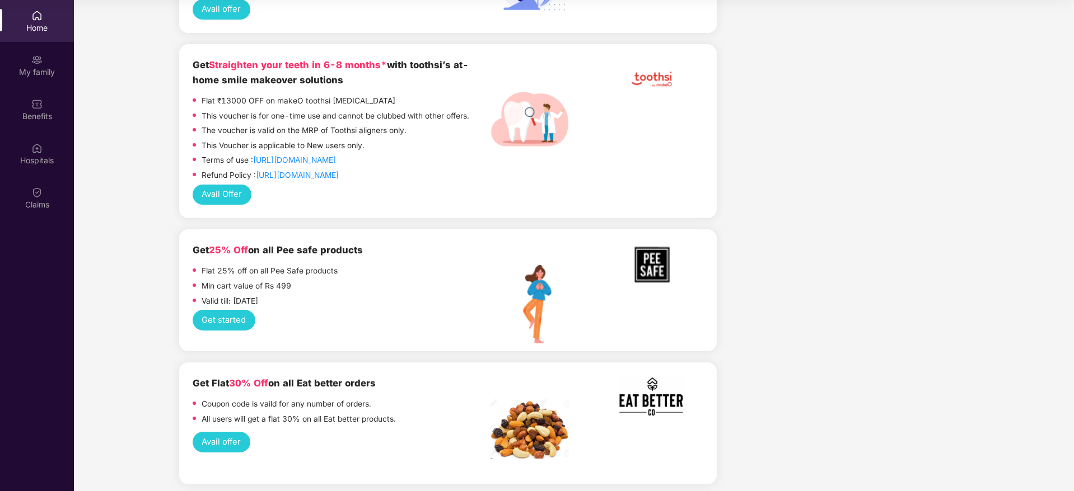
click at [476, 310] on div "Get started" at bounding box center [448, 320] width 510 height 21
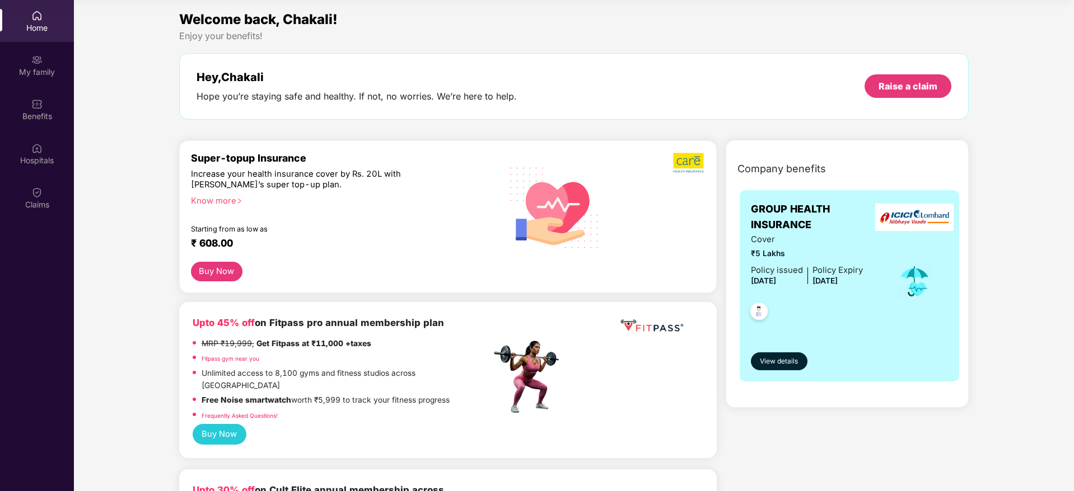
scroll to position [0, 0]
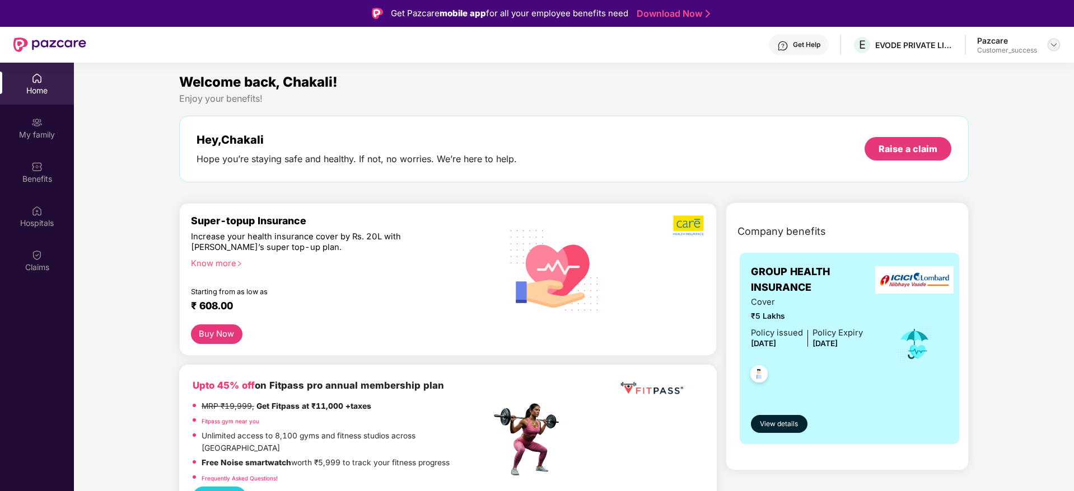
click at [1056, 46] on img at bounding box center [1053, 44] width 9 height 9
click at [526, 99] on div "Enjoy your benefits!" at bounding box center [574, 99] width 790 height 12
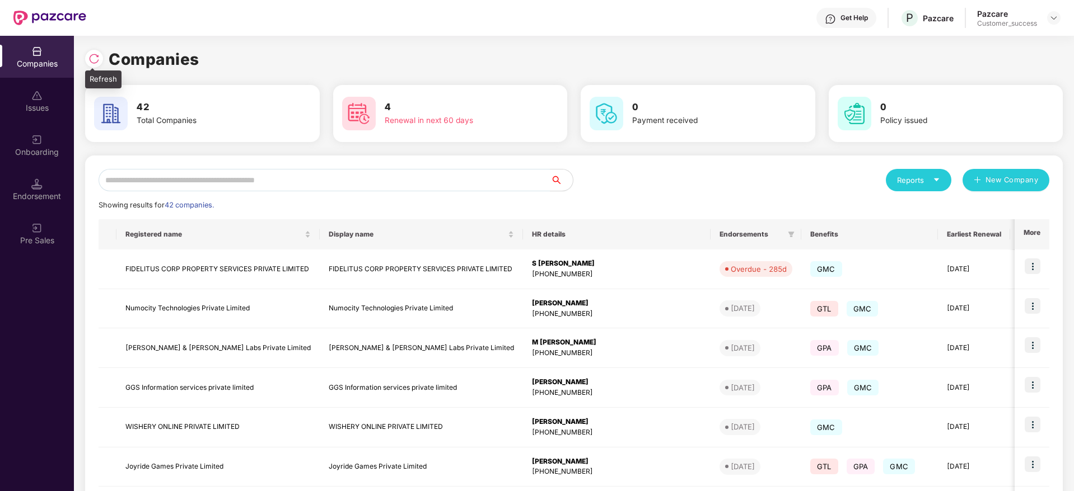
click at [94, 58] on img at bounding box center [93, 58] width 11 height 11
click at [86, 55] on div at bounding box center [94, 59] width 18 height 18
click at [93, 58] on img at bounding box center [93, 58] width 11 height 11
click at [182, 183] on input "text" at bounding box center [325, 180] width 452 height 22
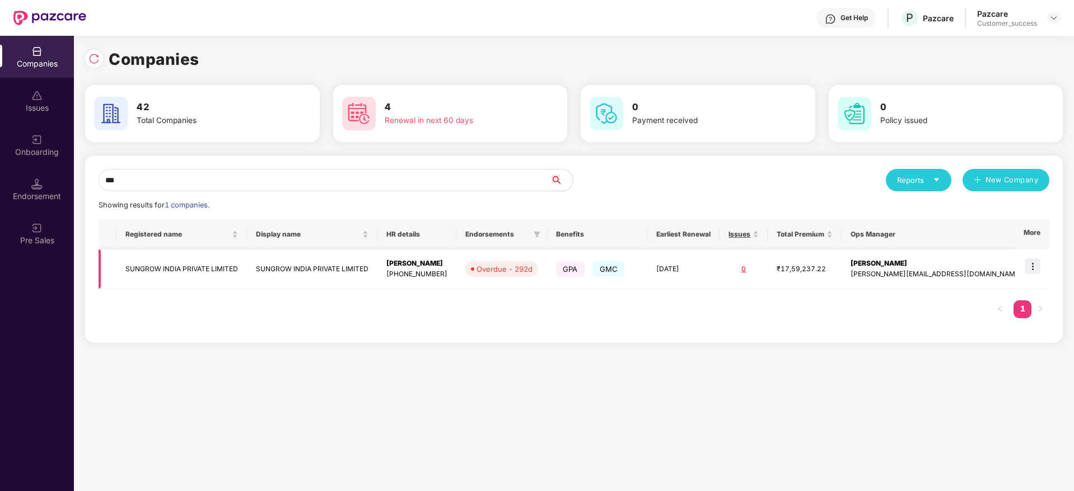
type input "***"
click at [197, 279] on td "SUNGROW INDIA PRIVATE LIMITED" at bounding box center [181, 270] width 130 height 40
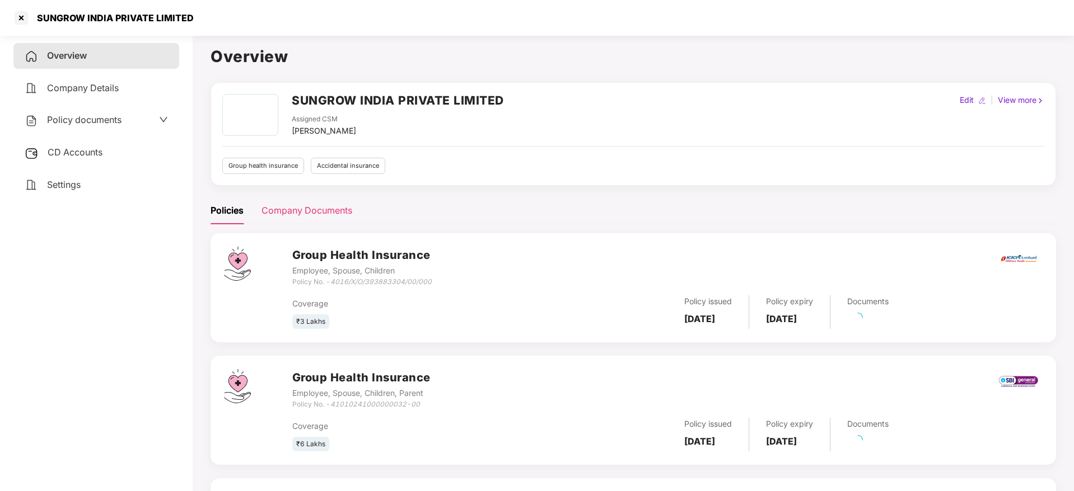
click at [312, 215] on div "Company Documents" at bounding box center [306, 211] width 91 height 14
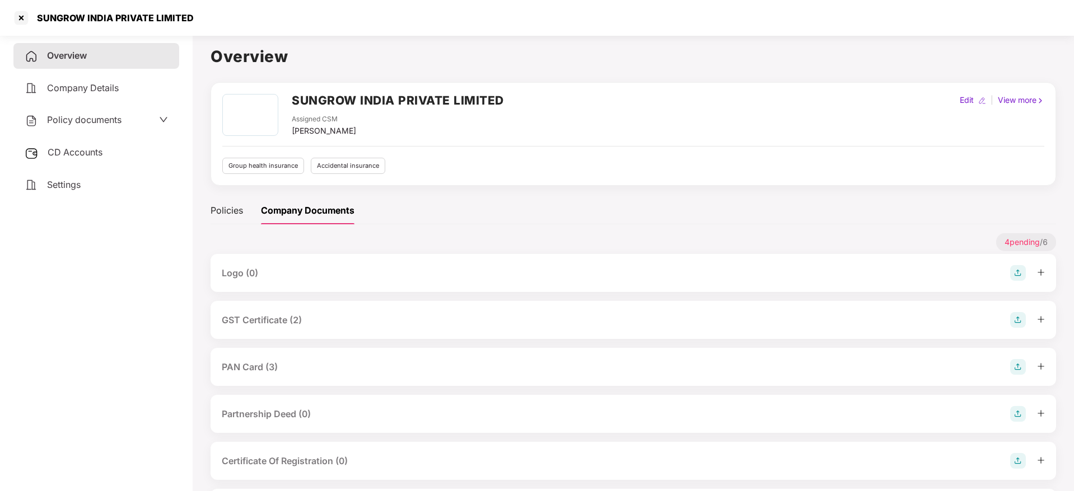
scroll to position [58, 0]
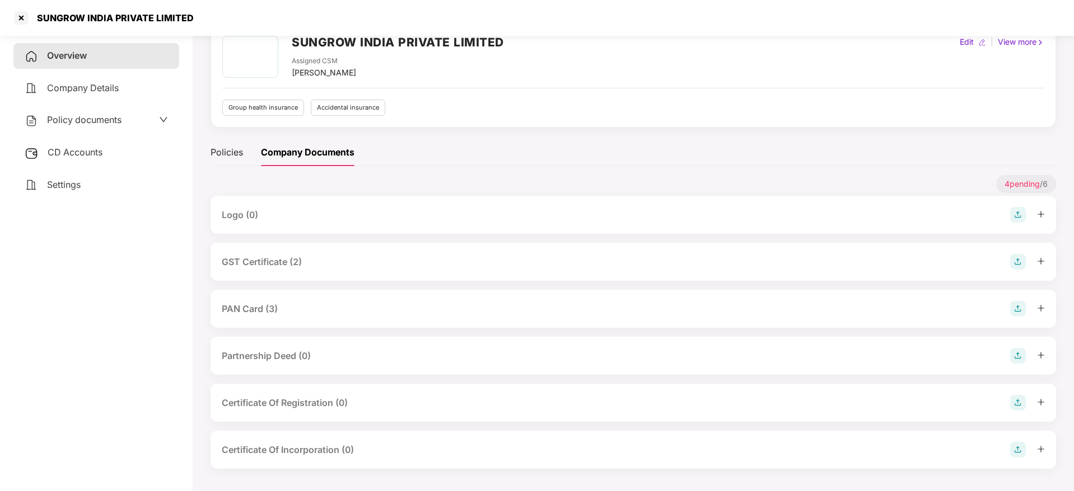
click at [962, 254] on div "GST Certificate (2)" at bounding box center [633, 262] width 823 height 16
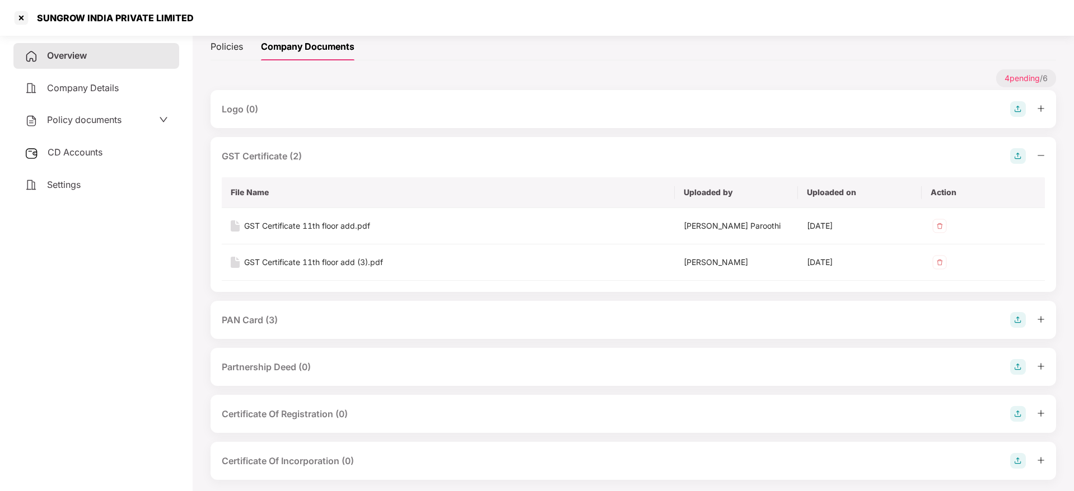
scroll to position [175, 0]
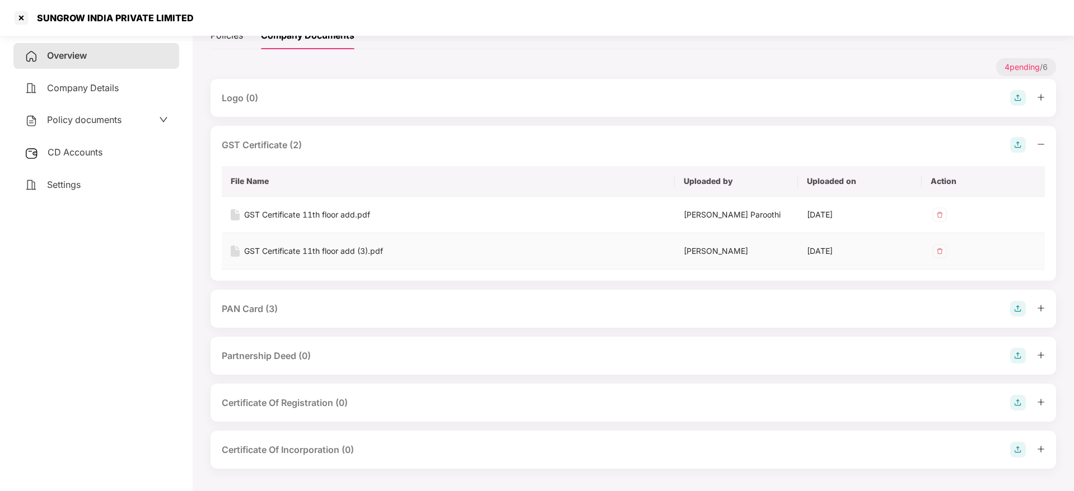
click at [297, 252] on div "GST Certificate 11th floor add (3).pdf" at bounding box center [313, 251] width 139 height 12
click at [335, 312] on div "PAN Card (3)" at bounding box center [633, 309] width 823 height 16
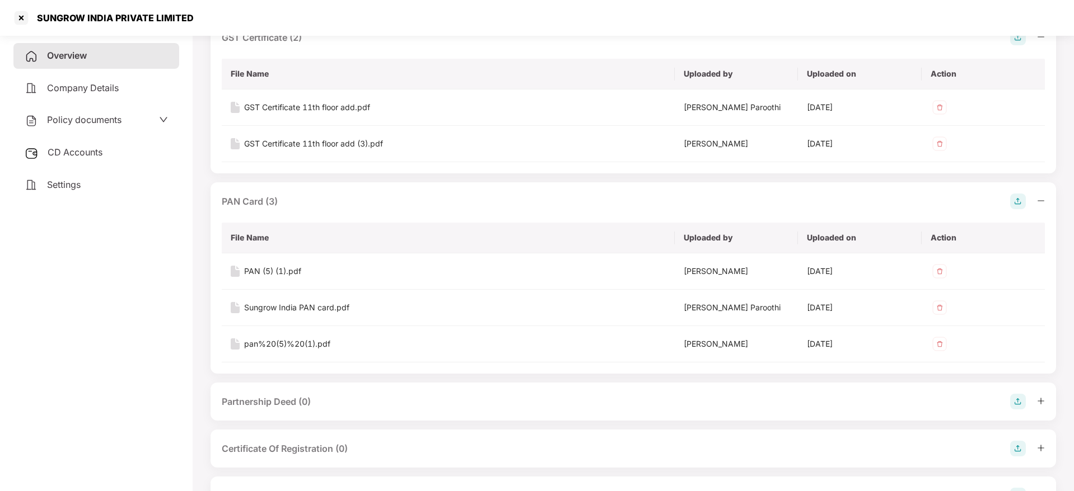
scroll to position [291, 0]
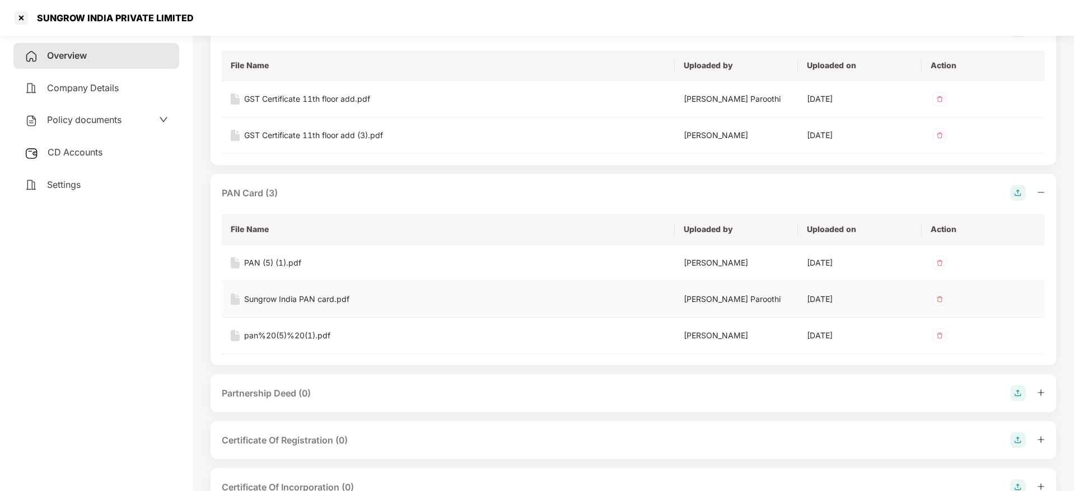
click at [301, 299] on div "Sungrow India PAN card.pdf" at bounding box center [296, 299] width 105 height 12
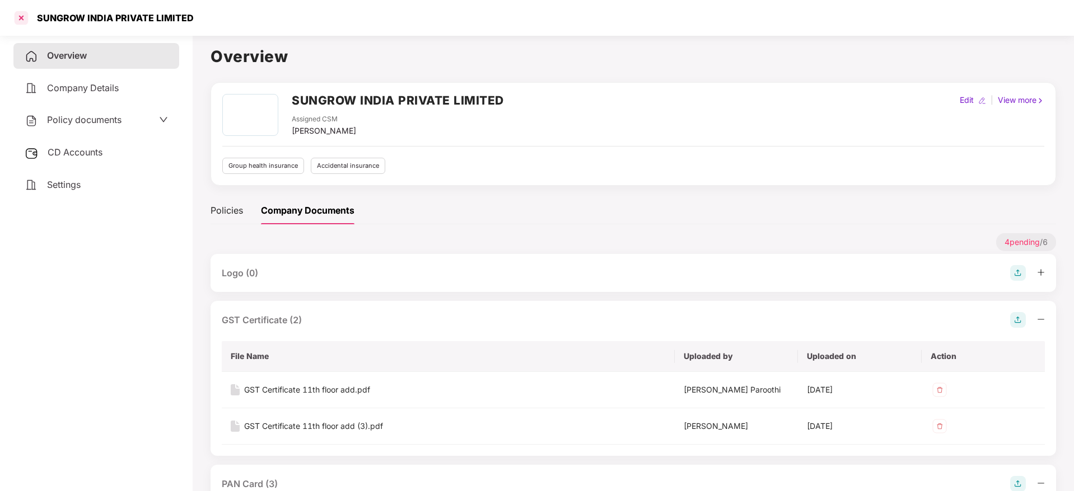
click at [20, 17] on div at bounding box center [21, 18] width 18 height 18
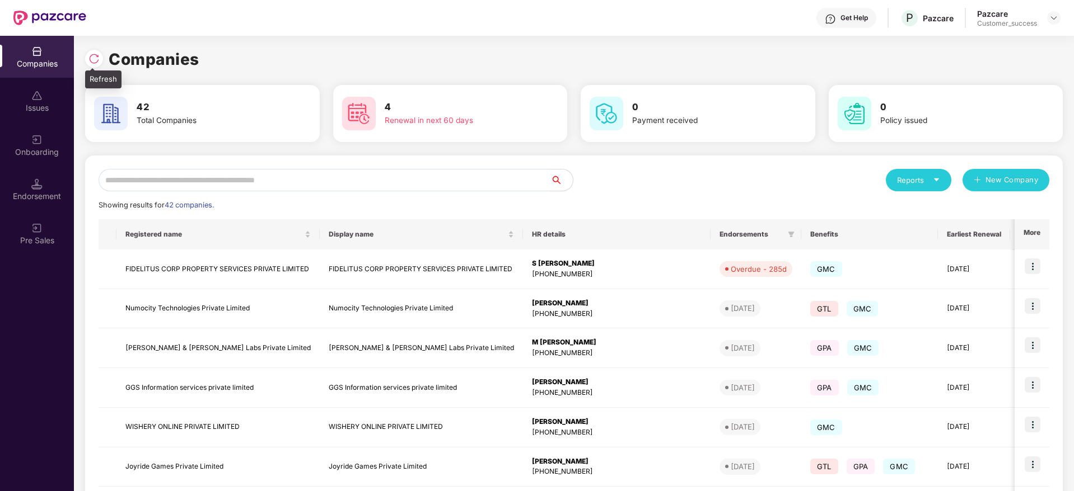
click at [96, 58] on img at bounding box center [93, 58] width 11 height 11
click at [207, 46] on div "Companies 42 Total Companies 4 Renewal in next 60 days 0 Payment received 0 Pol…" at bounding box center [573, 372] width 977 height 672
click at [89, 57] on img at bounding box center [93, 58] width 11 height 11
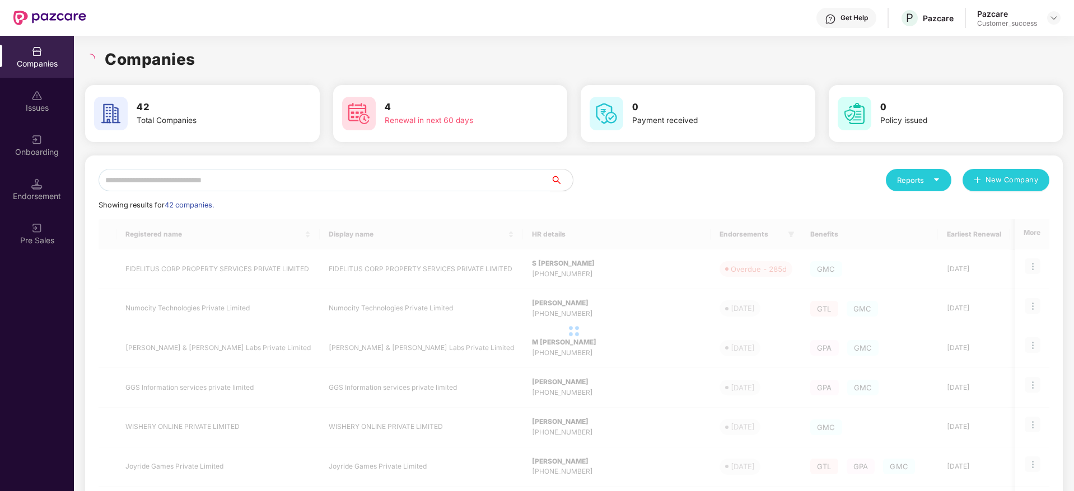
click at [268, 186] on input "text" at bounding box center [325, 180] width 452 height 22
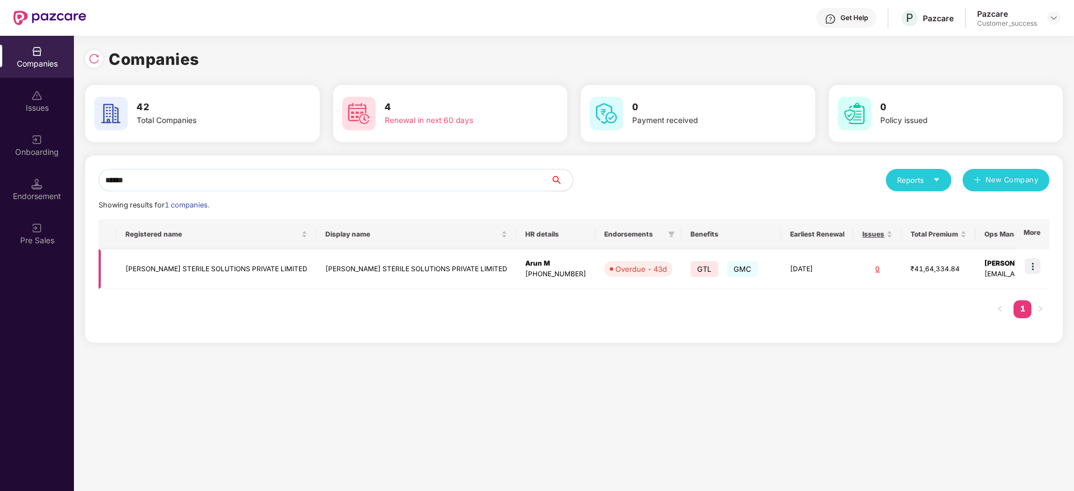
type input "******"
click at [1033, 263] on img at bounding box center [1032, 267] width 16 height 16
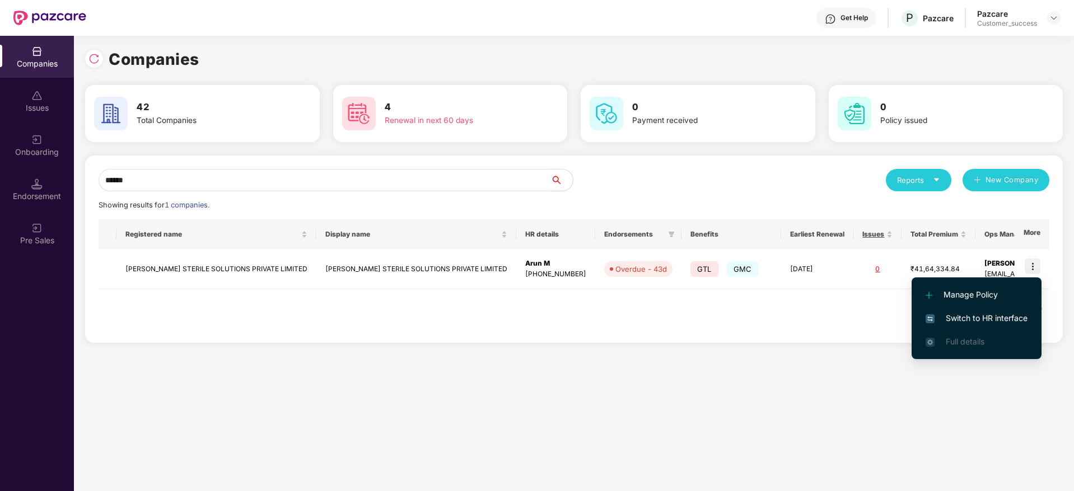
click at [992, 328] on li "Switch to HR interface" at bounding box center [976, 319] width 130 height 24
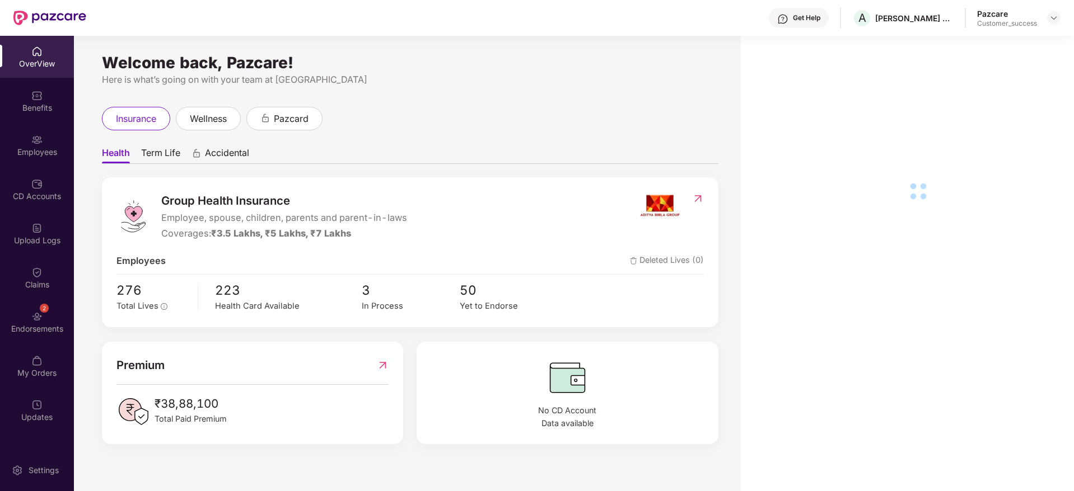
click at [31, 147] on div "Employees" at bounding box center [37, 152] width 74 height 11
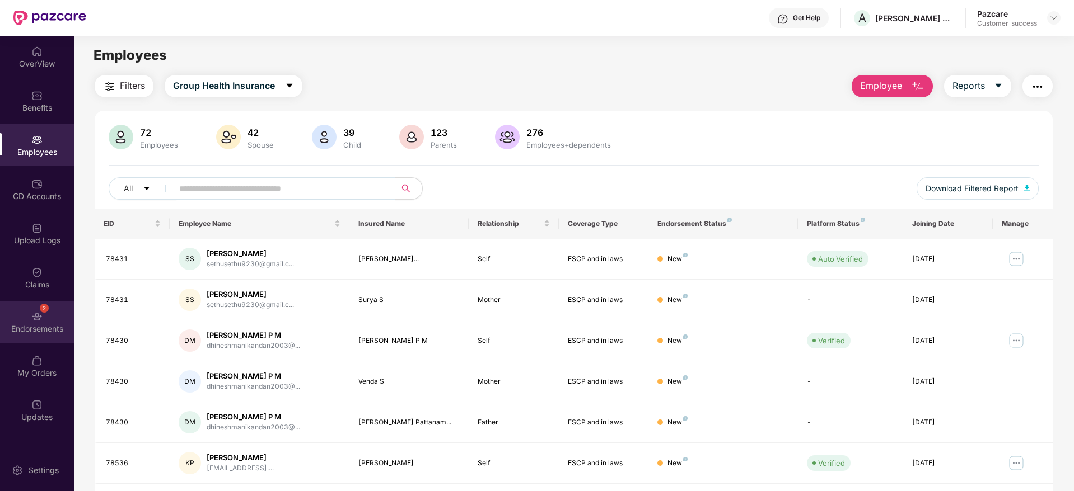
click at [43, 311] on div "2" at bounding box center [44, 308] width 9 height 9
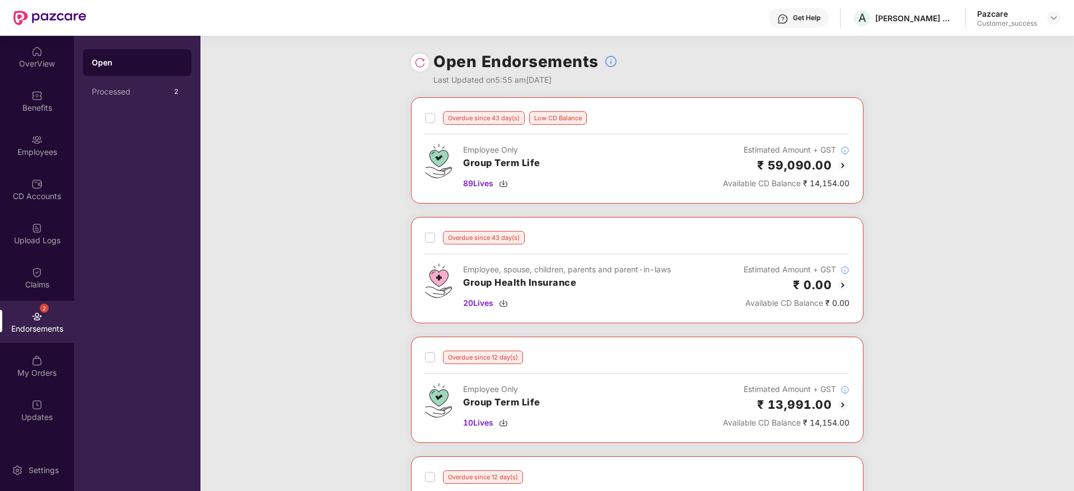
drag, startPoint x: 427, startPoint y: 63, endPoint x: 418, endPoint y: 63, distance: 9.0
click at [418, 63] on img at bounding box center [419, 62] width 11 height 11
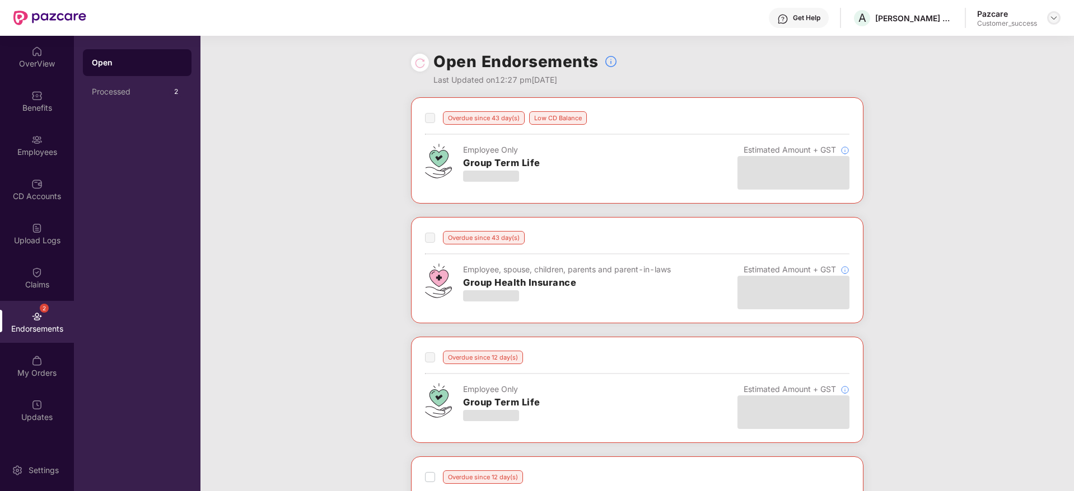
click at [1052, 20] on img at bounding box center [1053, 17] width 9 height 9
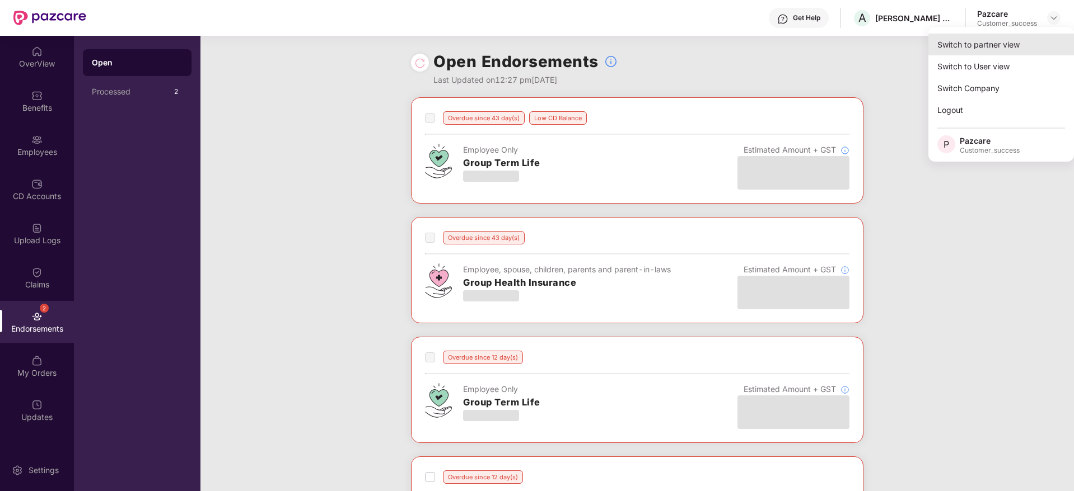
click at [1011, 49] on div "Switch to partner view" at bounding box center [1001, 45] width 146 height 22
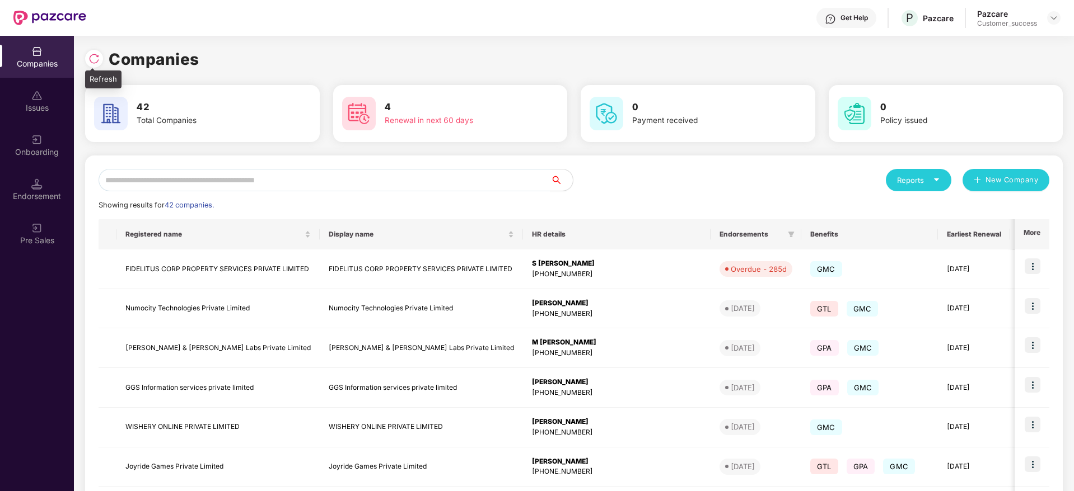
click at [93, 59] on img at bounding box center [93, 58] width 11 height 11
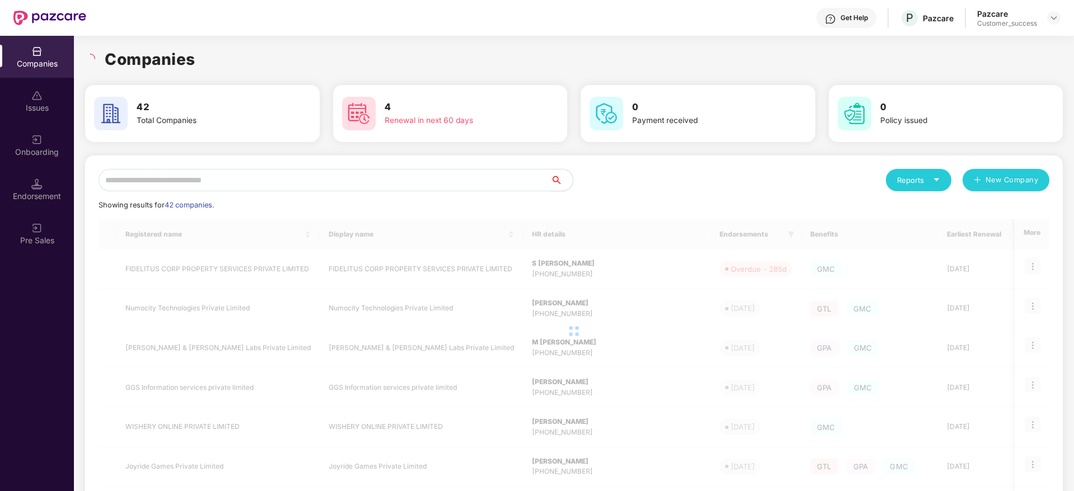
click at [307, 186] on input "text" at bounding box center [325, 180] width 452 height 22
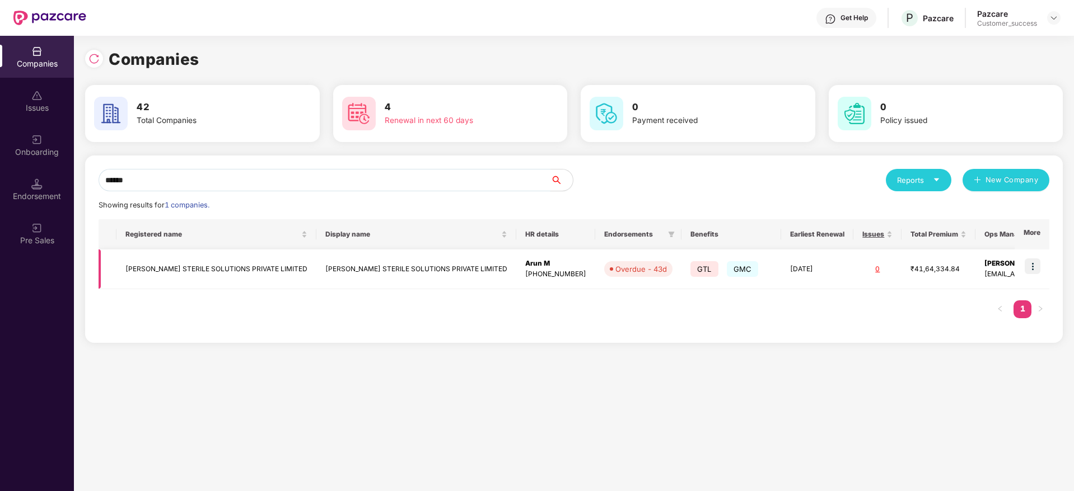
type input "******"
click at [1026, 266] on img at bounding box center [1032, 267] width 16 height 16
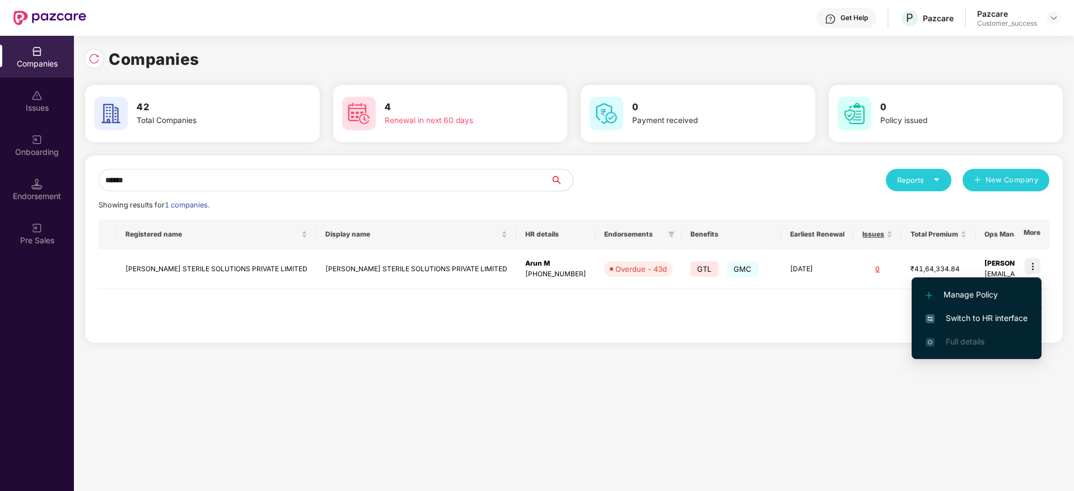
click at [992, 317] on span "Switch to HR interface" at bounding box center [976, 318] width 102 height 12
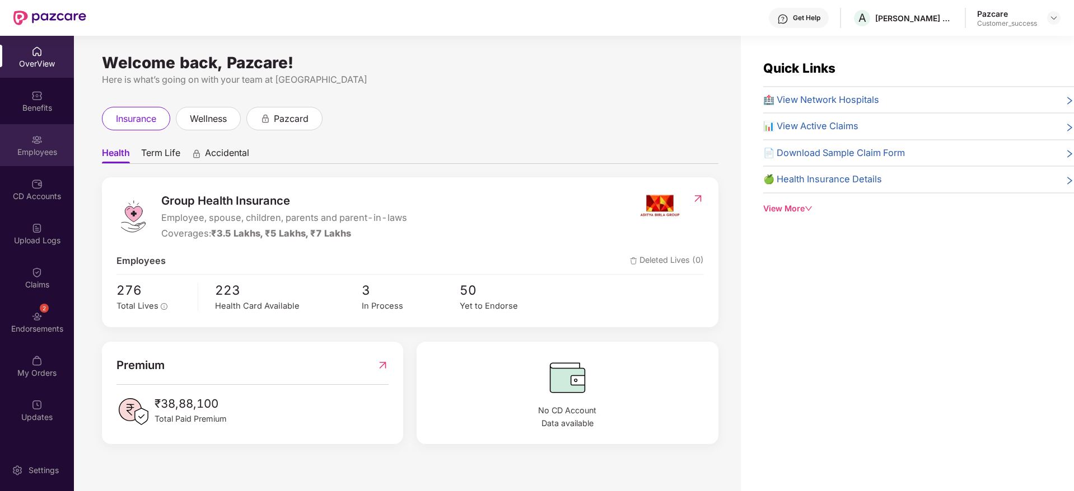
click at [33, 151] on div "Employees" at bounding box center [37, 152] width 74 height 11
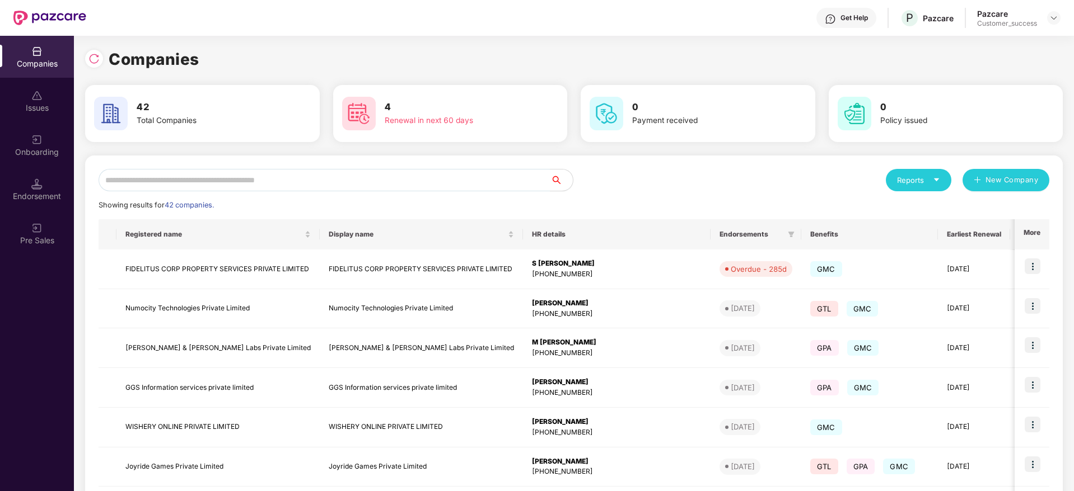
click at [307, 207] on div "Showing results for 42 companies." at bounding box center [574, 205] width 950 height 11
click at [317, 182] on input "text" at bounding box center [325, 180] width 452 height 22
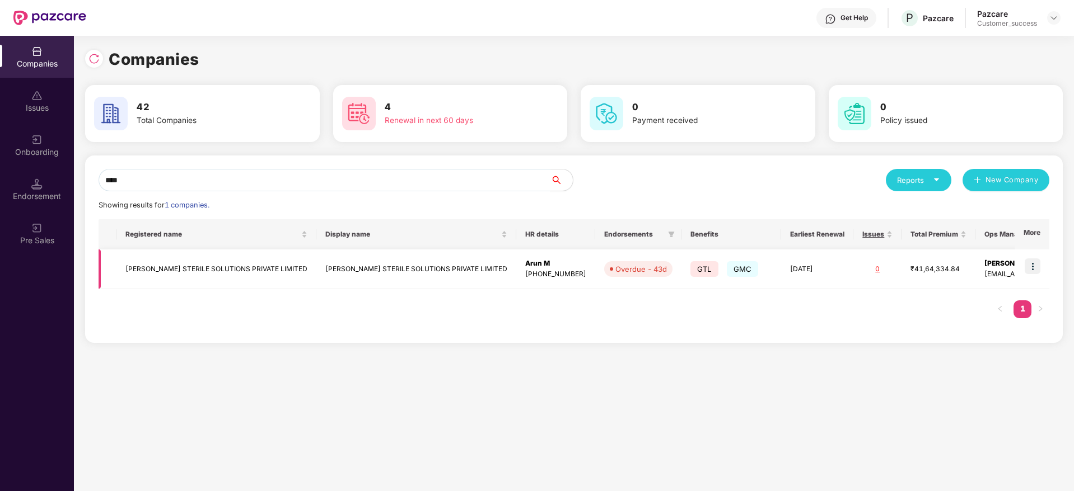
type input "****"
click at [223, 270] on td "ANSELL STERILE SOLUTIONS PRIVATE LIMITED" at bounding box center [216, 270] width 200 height 40
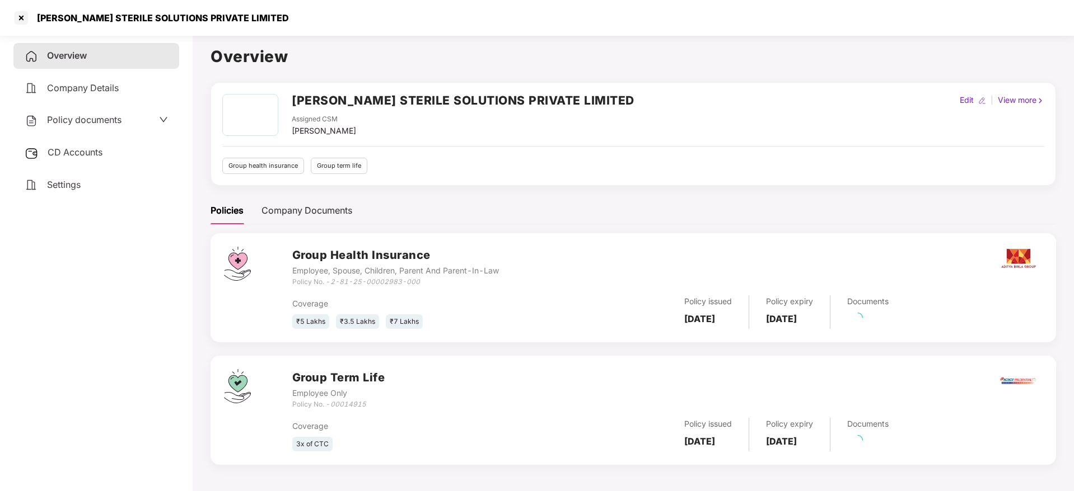
click at [91, 109] on div "Policy documents" at bounding box center [96, 120] width 166 height 26
click at [92, 129] on div "Policy documents" at bounding box center [96, 120] width 166 height 26
click at [88, 114] on span "Policy documents" at bounding box center [84, 119] width 74 height 11
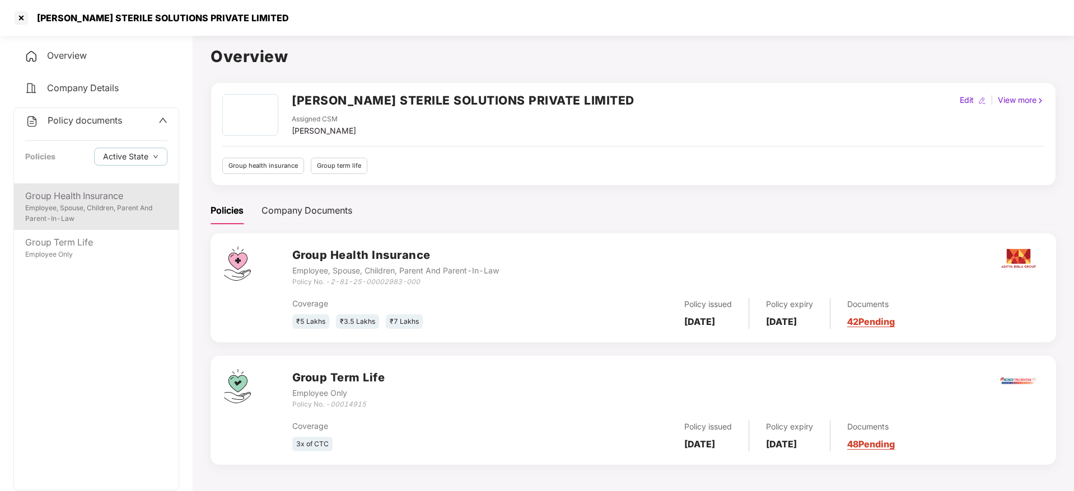
click at [91, 207] on div "Employee, Spouse, Children, Parent And Parent-In-Law" at bounding box center [96, 213] width 142 height 21
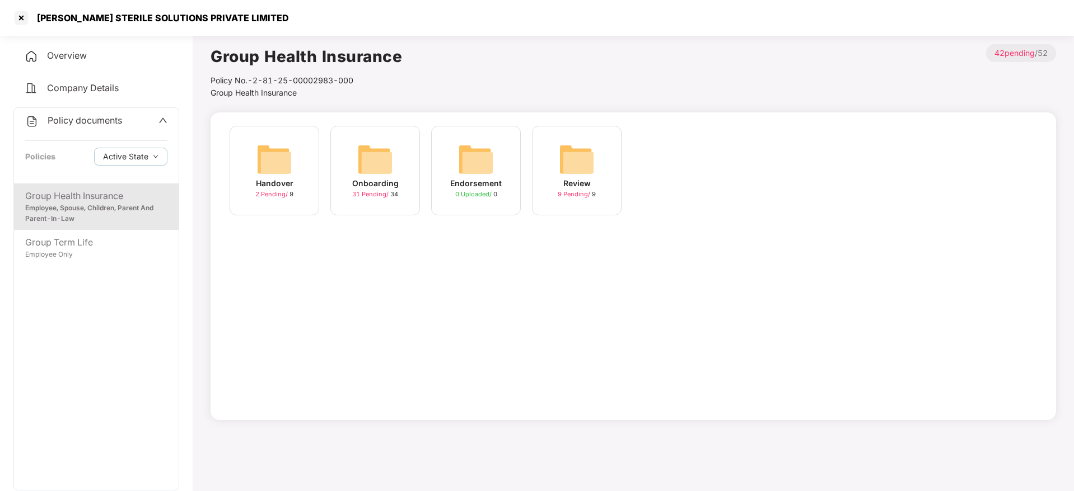
click at [411, 173] on div "Onboarding 31 Pending / 34" at bounding box center [375, 171] width 90 height 90
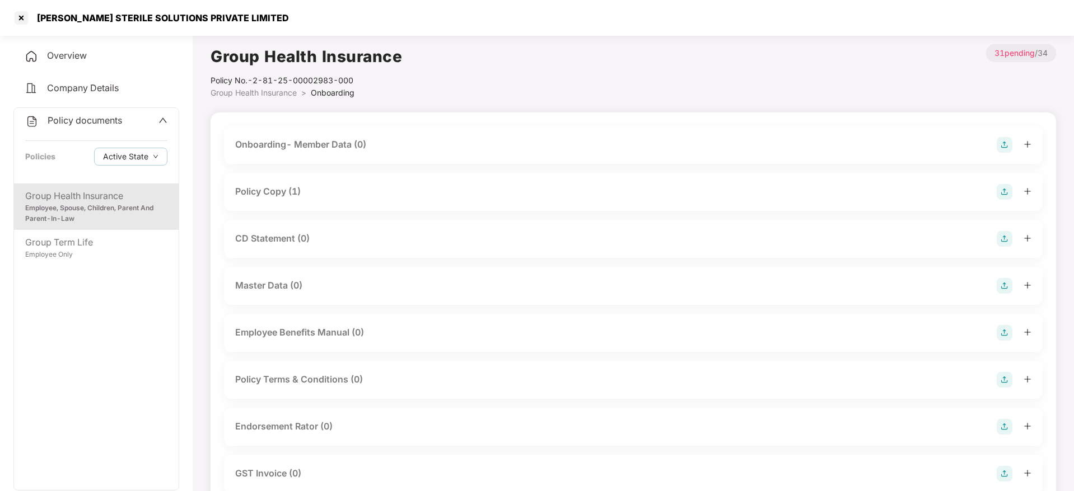
click at [905, 242] on div "CD Statement (0)" at bounding box center [633, 239] width 796 height 16
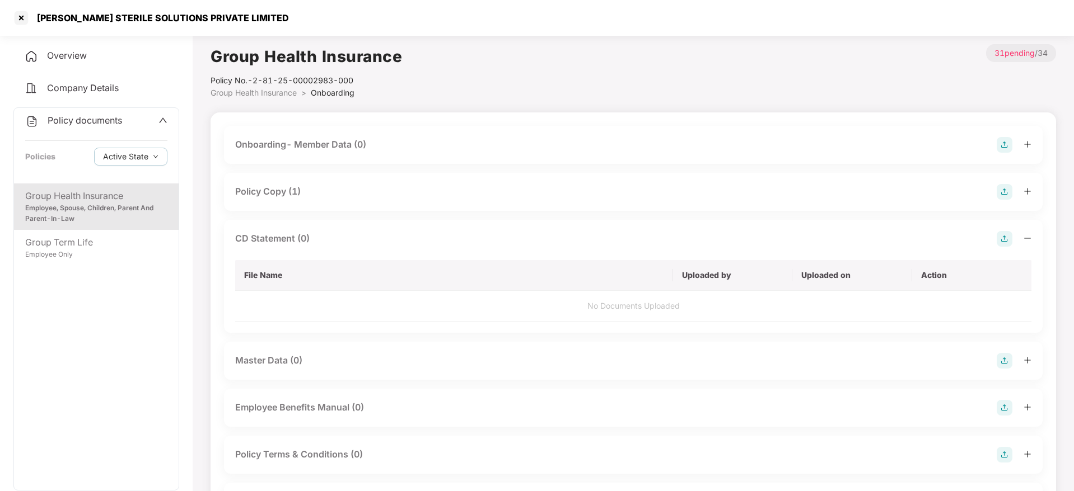
click at [528, 232] on div "CD Statement (0)" at bounding box center [633, 239] width 796 height 16
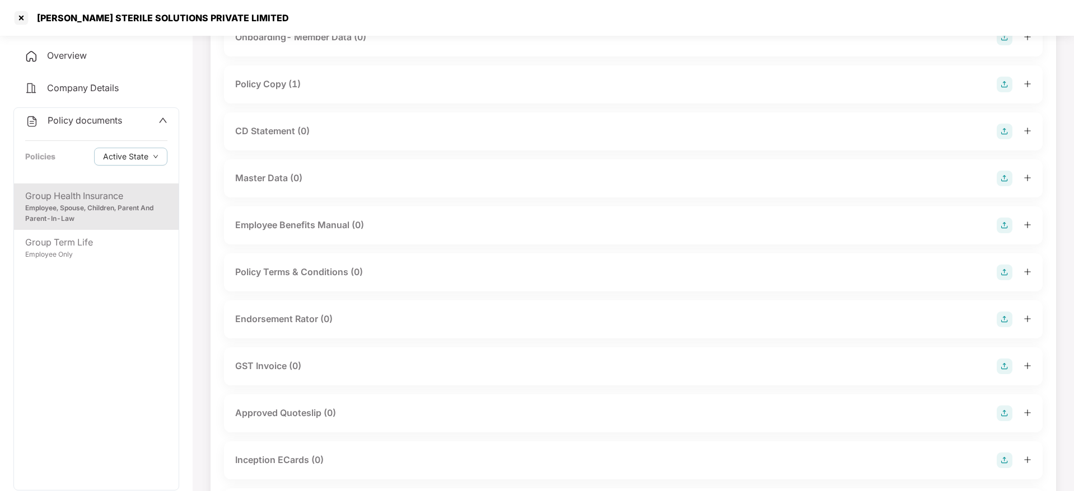
scroll to position [134, 0]
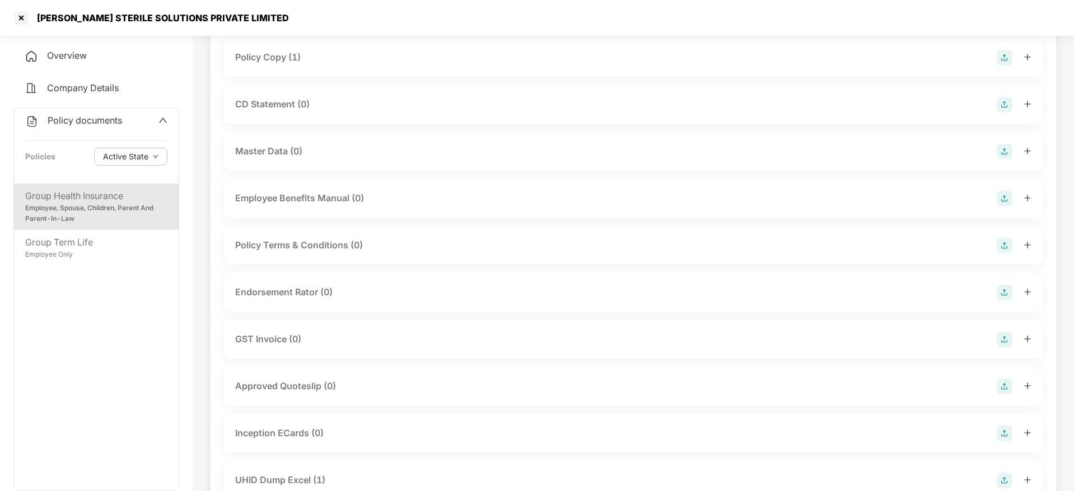
click at [1005, 291] on img at bounding box center [1004, 293] width 16 height 16
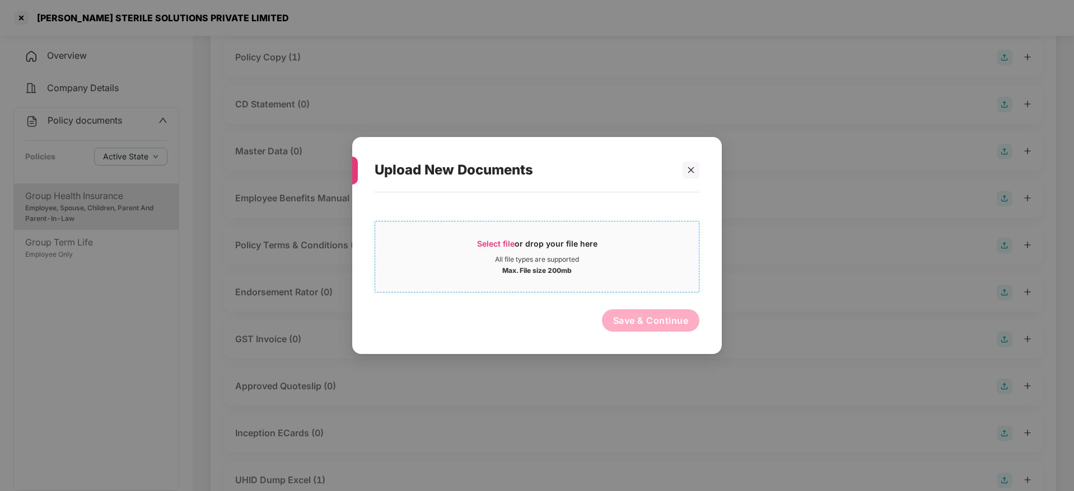
click at [586, 248] on div "Select file or drop your file here" at bounding box center [537, 246] width 120 height 17
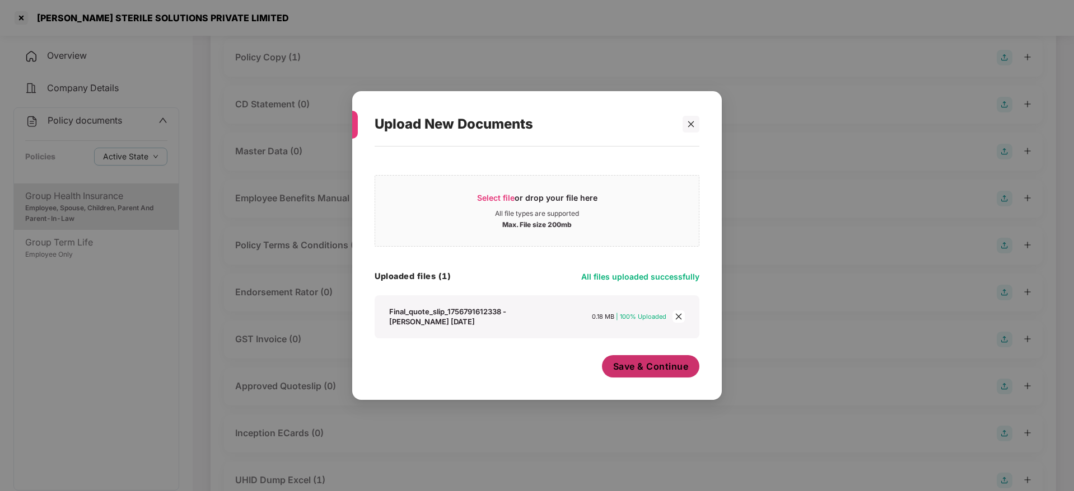
click at [655, 363] on span "Save & Continue" at bounding box center [651, 366] width 76 height 12
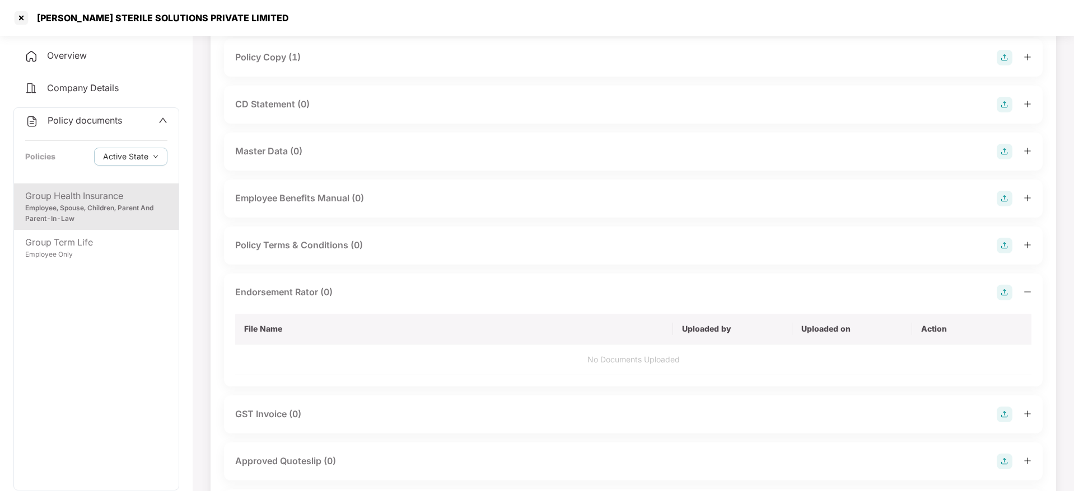
click at [1023, 292] on icon "minus" at bounding box center [1027, 292] width 8 height 8
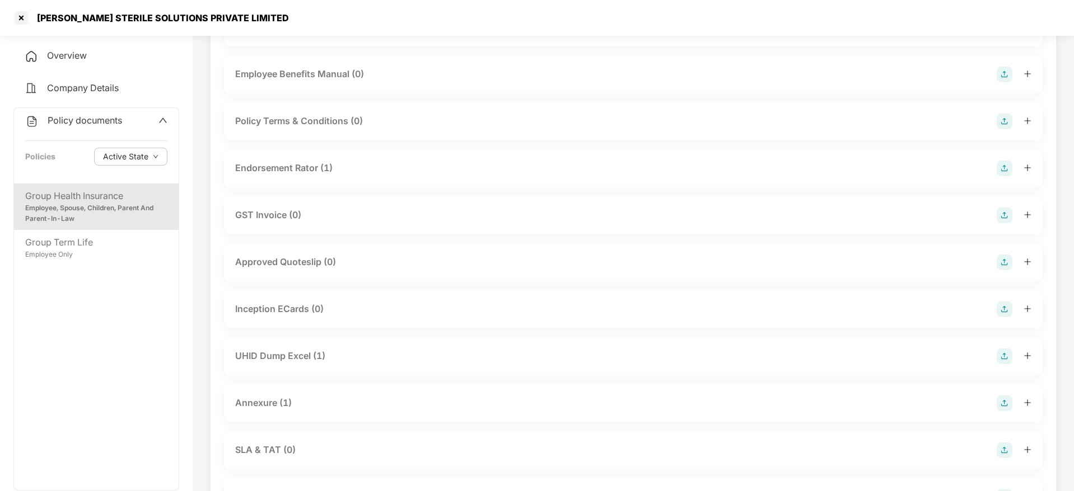
scroll to position [262, 0]
click at [1002, 256] on img at bounding box center [1004, 259] width 16 height 16
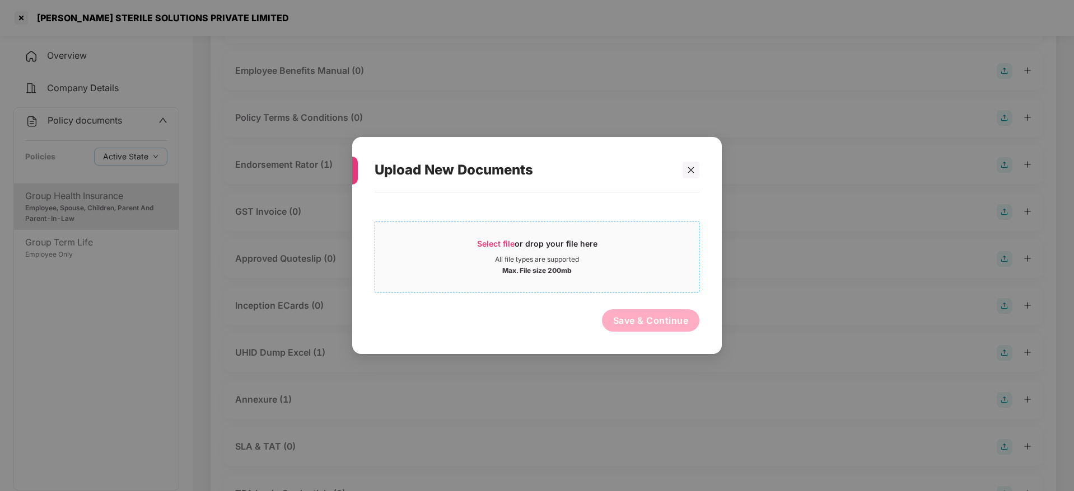
click at [559, 251] on div "Select file or drop your file here" at bounding box center [537, 246] width 120 height 17
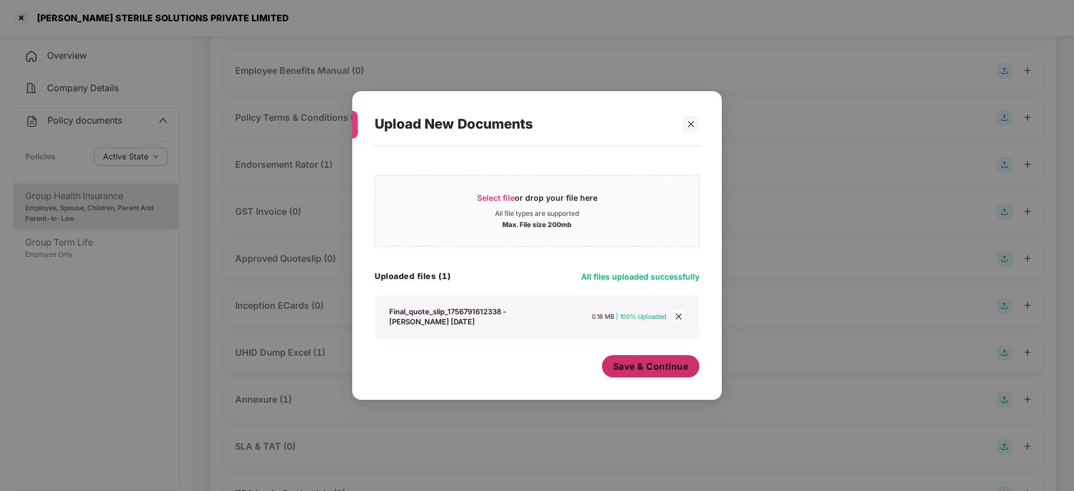
click at [669, 369] on span "Save & Continue" at bounding box center [651, 366] width 76 height 12
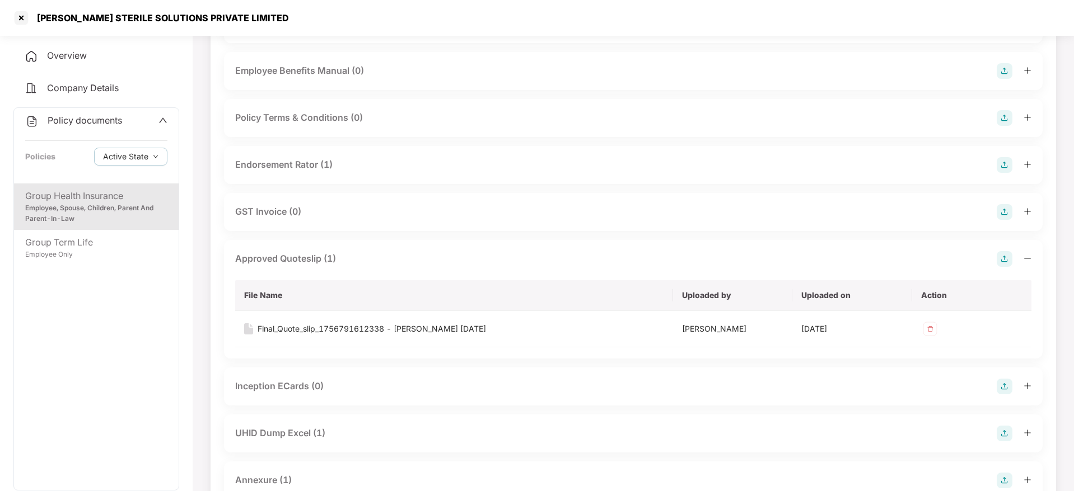
click at [1021, 255] on div at bounding box center [1013, 259] width 35 height 16
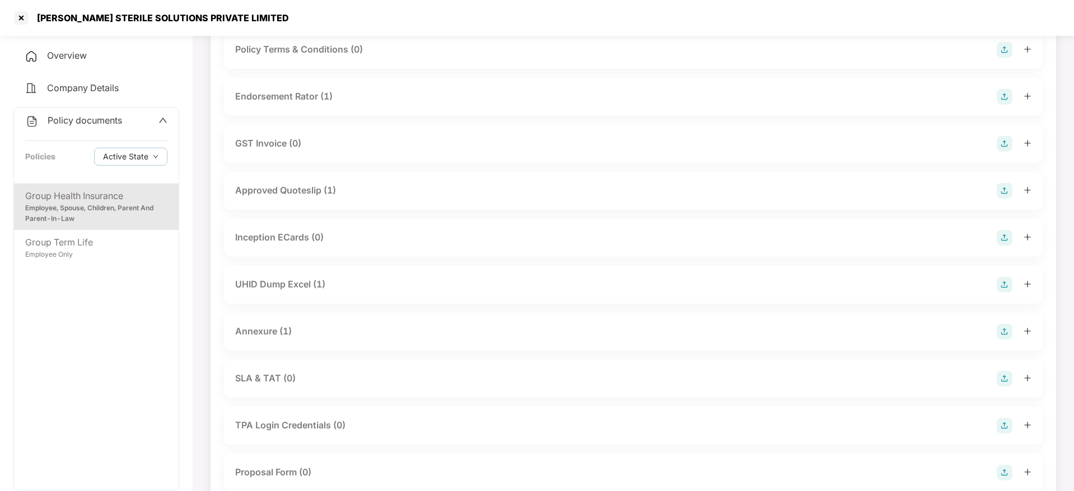
scroll to position [332, 0]
click at [603, 269] on div "UHID Dump Excel (1)" at bounding box center [633, 283] width 818 height 38
click at [594, 279] on div "UHID Dump Excel (1)" at bounding box center [633, 283] width 796 height 16
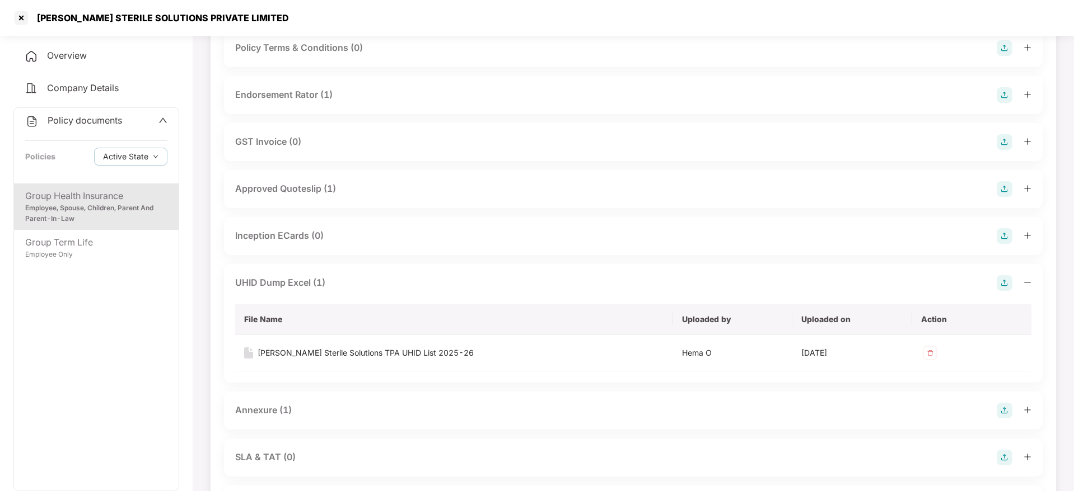
click at [594, 279] on div "UHID Dump Excel (1)" at bounding box center [633, 283] width 796 height 16
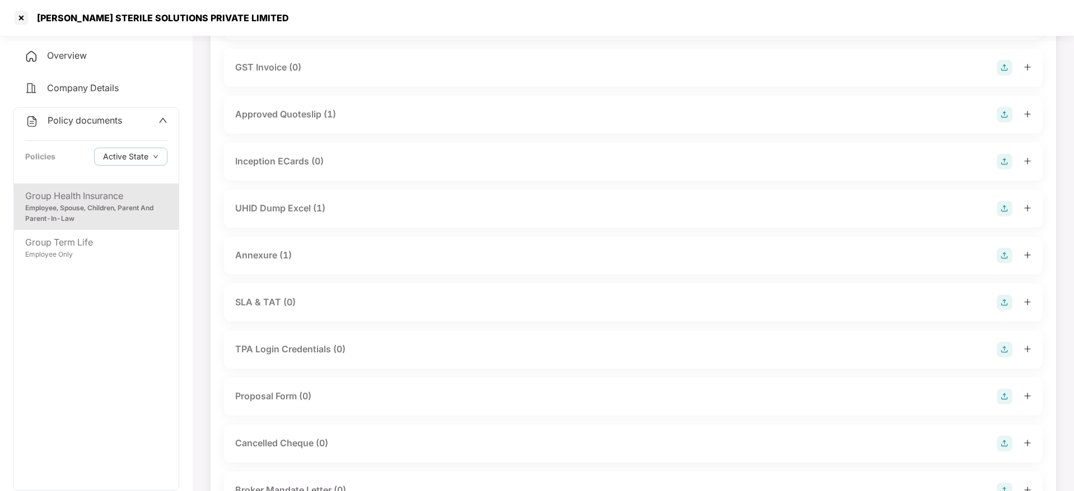
scroll to position [409, 0]
click at [491, 249] on div "Annexure (1)" at bounding box center [633, 253] width 796 height 16
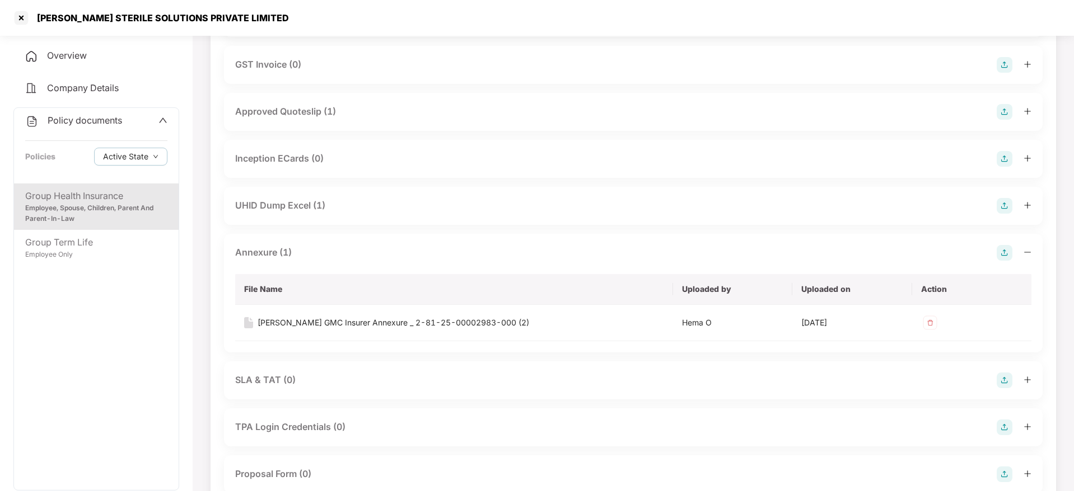
click at [491, 249] on div "Annexure (1)" at bounding box center [633, 253] width 796 height 16
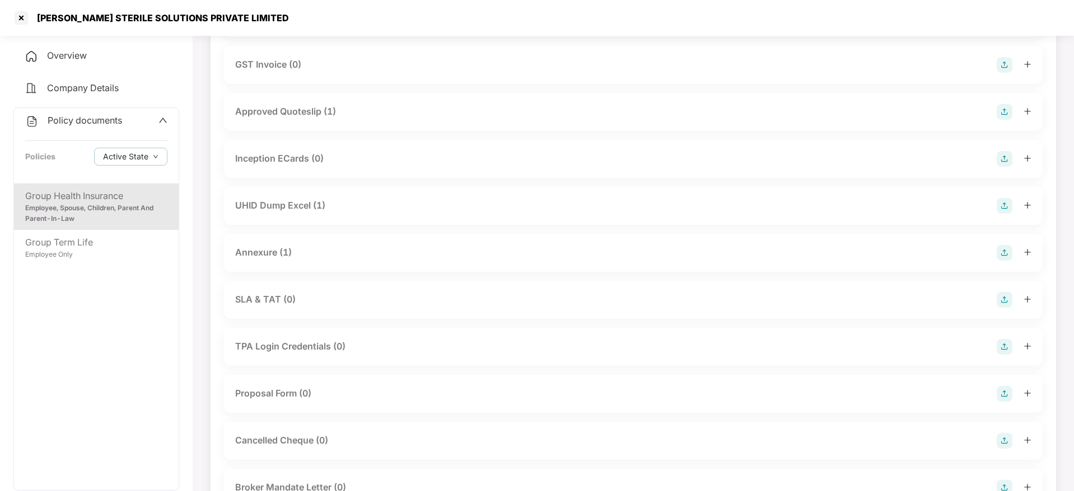
click at [455, 208] on div "UHID Dump Excel (1)" at bounding box center [633, 206] width 796 height 16
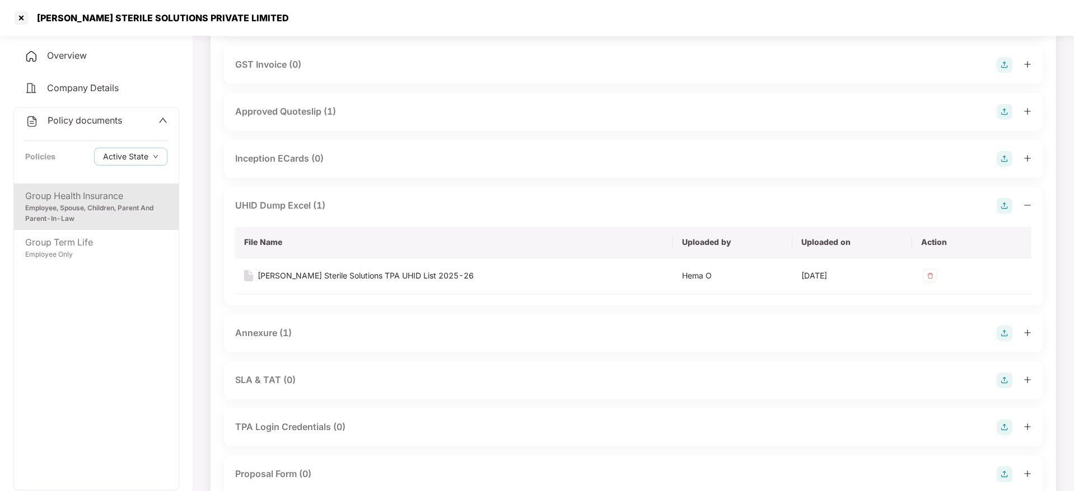
click at [455, 208] on div "UHID Dump Excel (1)" at bounding box center [633, 206] width 796 height 16
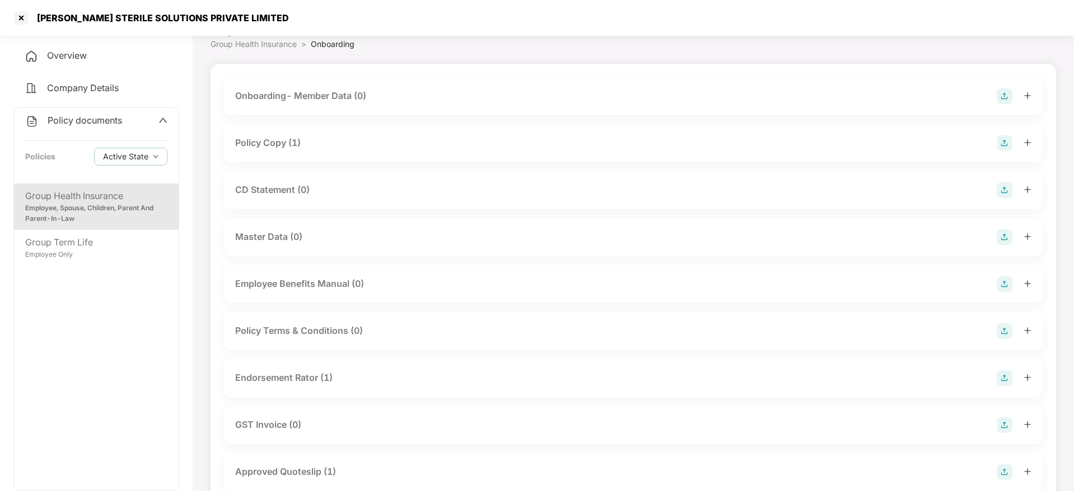
scroll to position [0, 0]
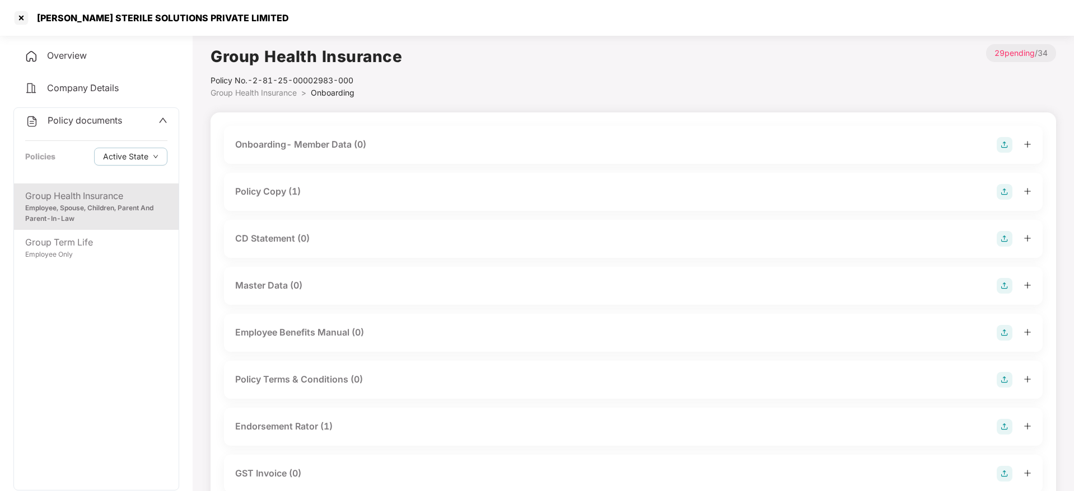
click at [460, 46] on div "Group Health Insurance Policy No.- 2-81-25-00002983-000 Group Health Insurance …" at bounding box center [632, 71] width 845 height 55
